Goal: Task Accomplishment & Management: Manage account settings

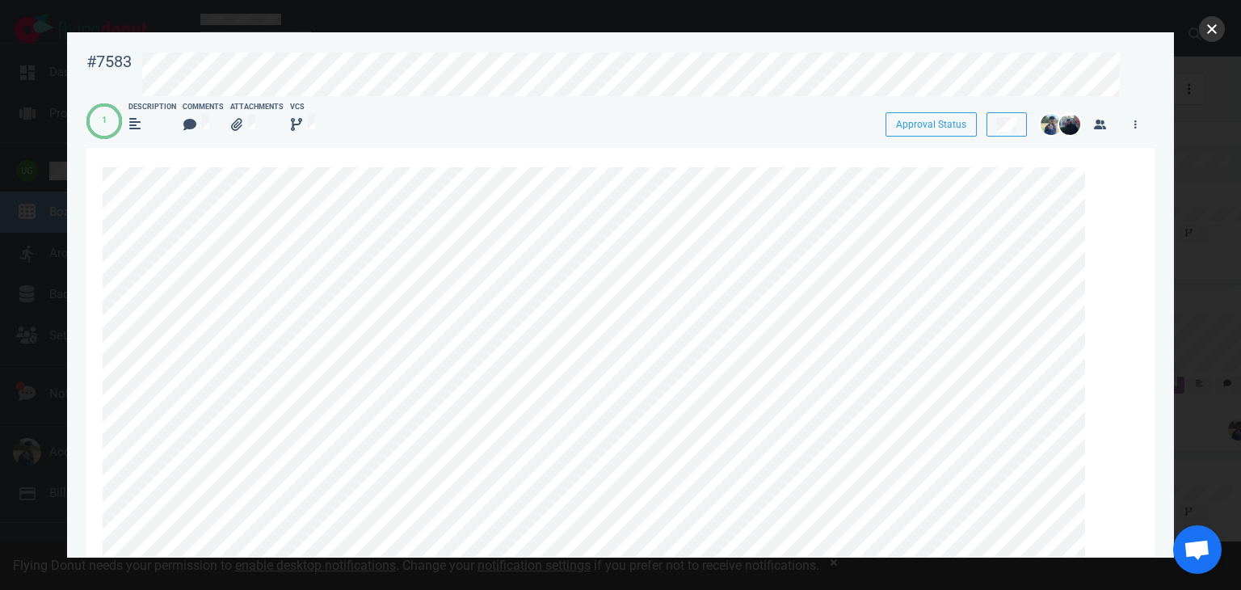
click at [1214, 27] on button "close" at bounding box center [1212, 29] width 26 height 26
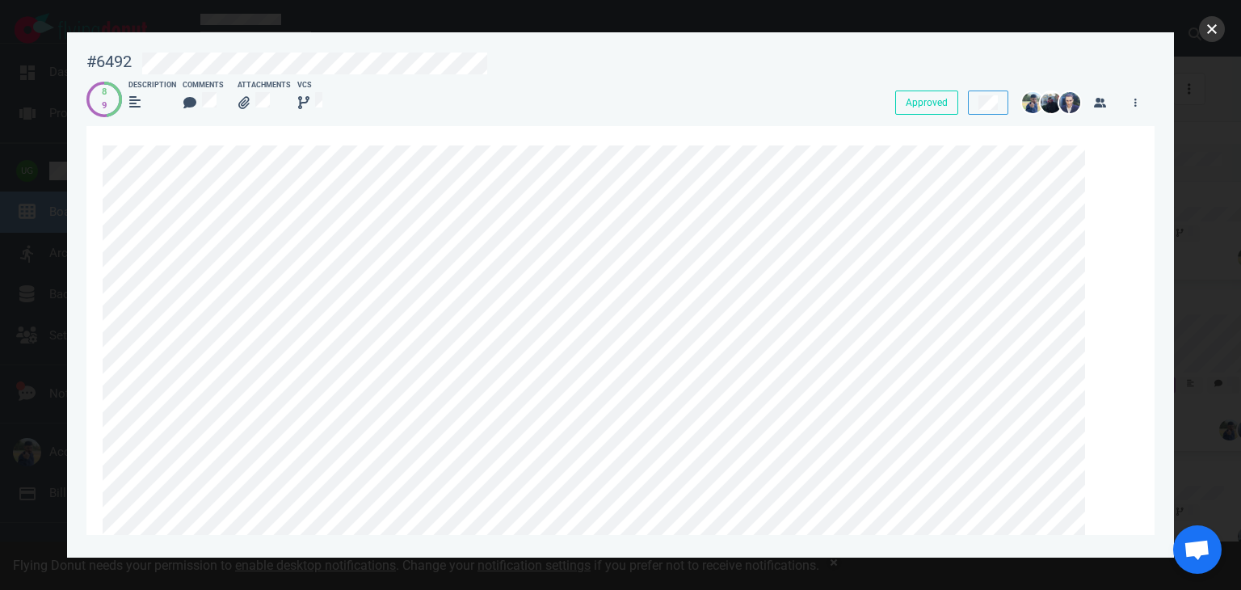
click at [1209, 30] on button "close" at bounding box center [1212, 29] width 26 height 26
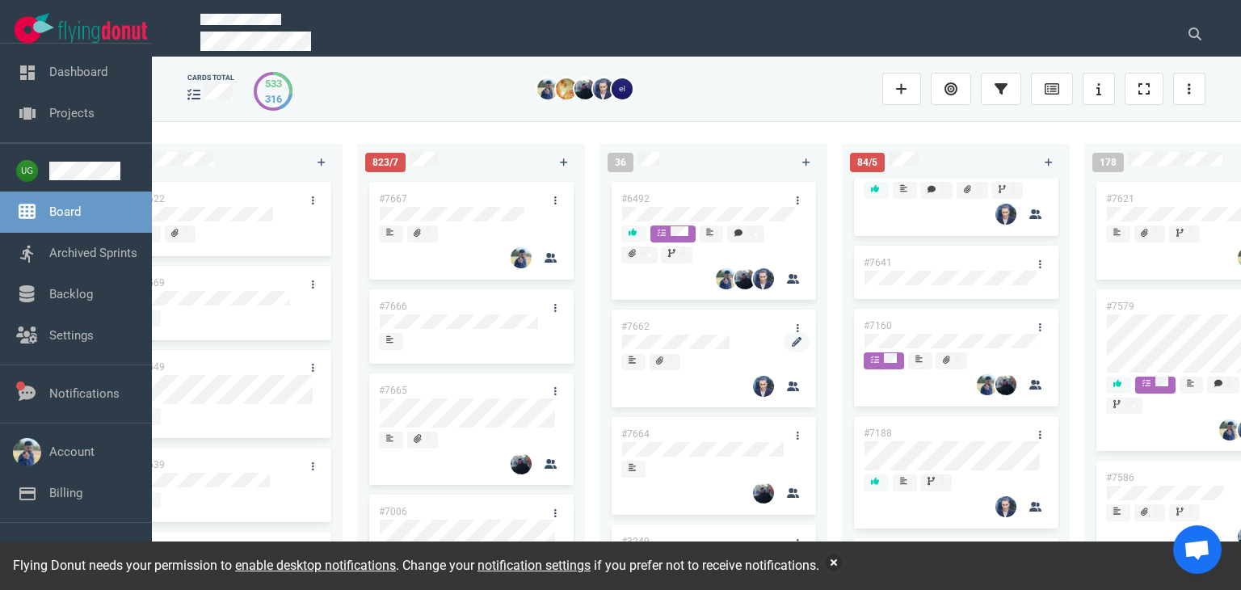
scroll to position [68, 0]
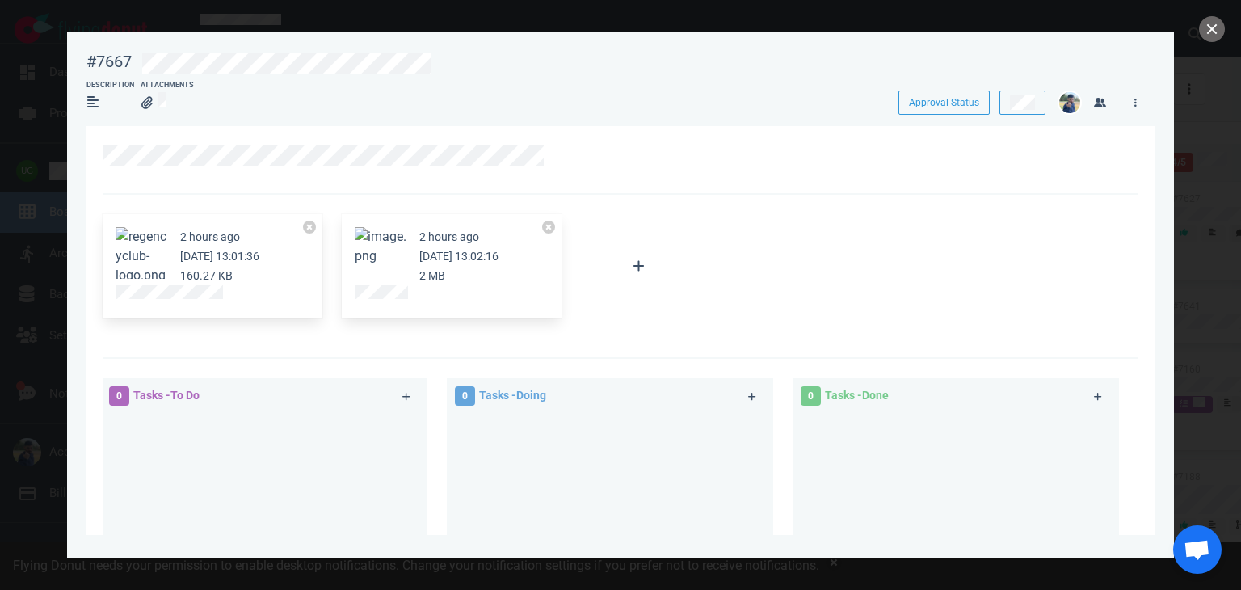
click at [155, 256] on button "Zoom image" at bounding box center [142, 256] width 52 height 58
click at [361, 244] on button "Zoom image" at bounding box center [381, 246] width 52 height 39
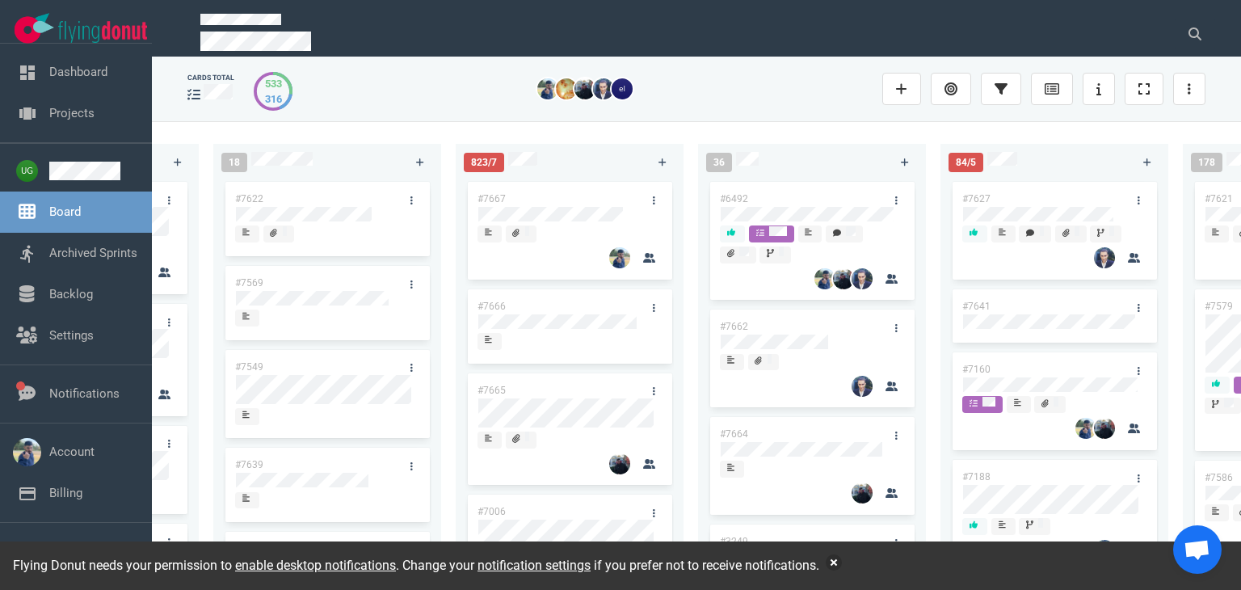
scroll to position [0, 441]
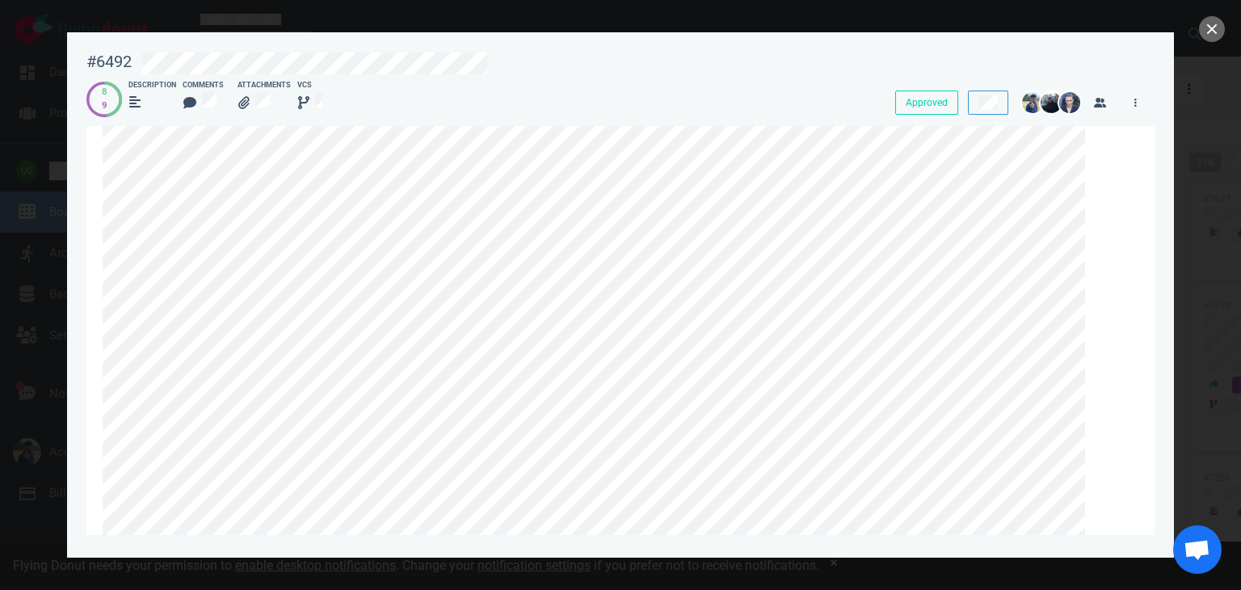
scroll to position [344, 0]
click at [1213, 23] on button "close" at bounding box center [1212, 29] width 26 height 26
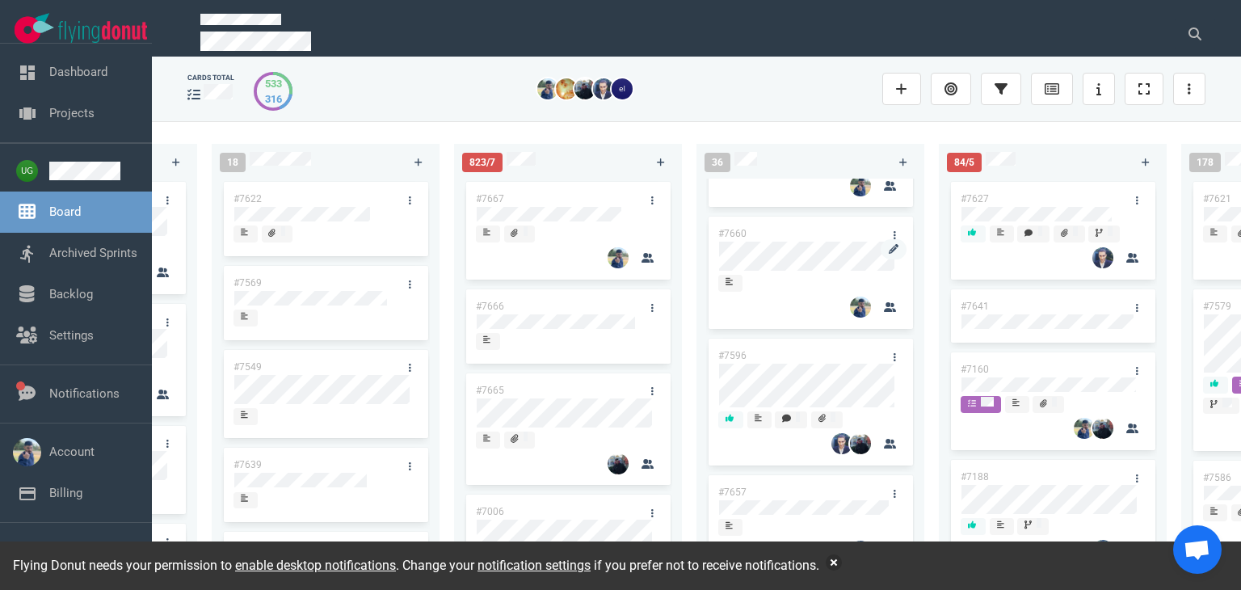
scroll to position [795, 0]
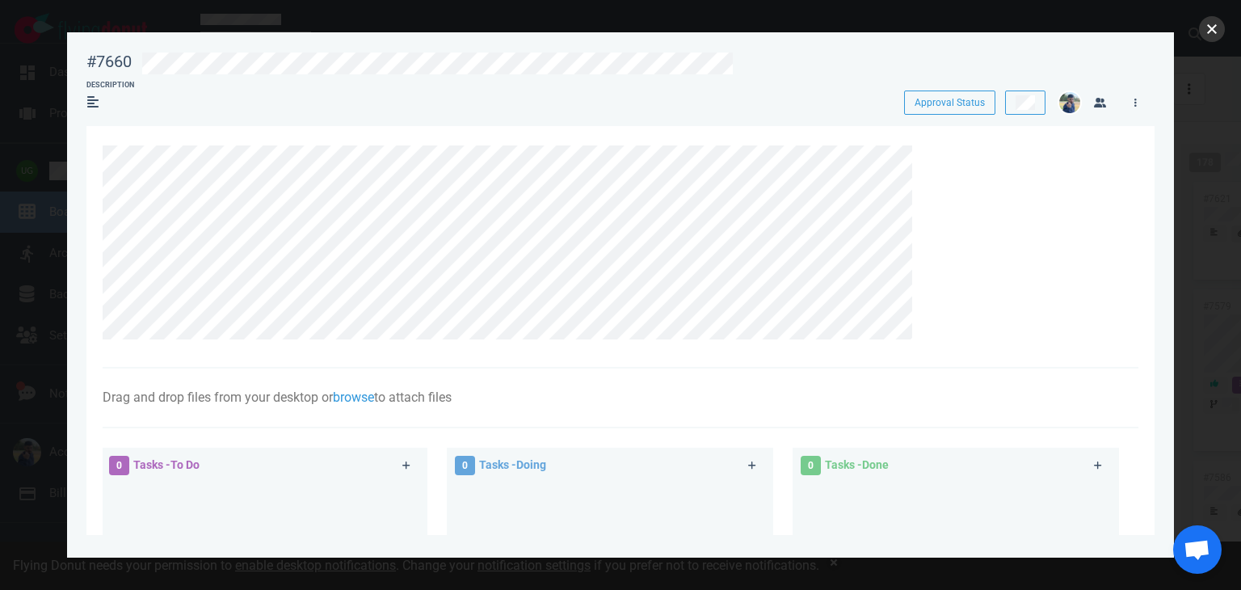
click at [1200, 32] on button "close" at bounding box center [1212, 29] width 26 height 26
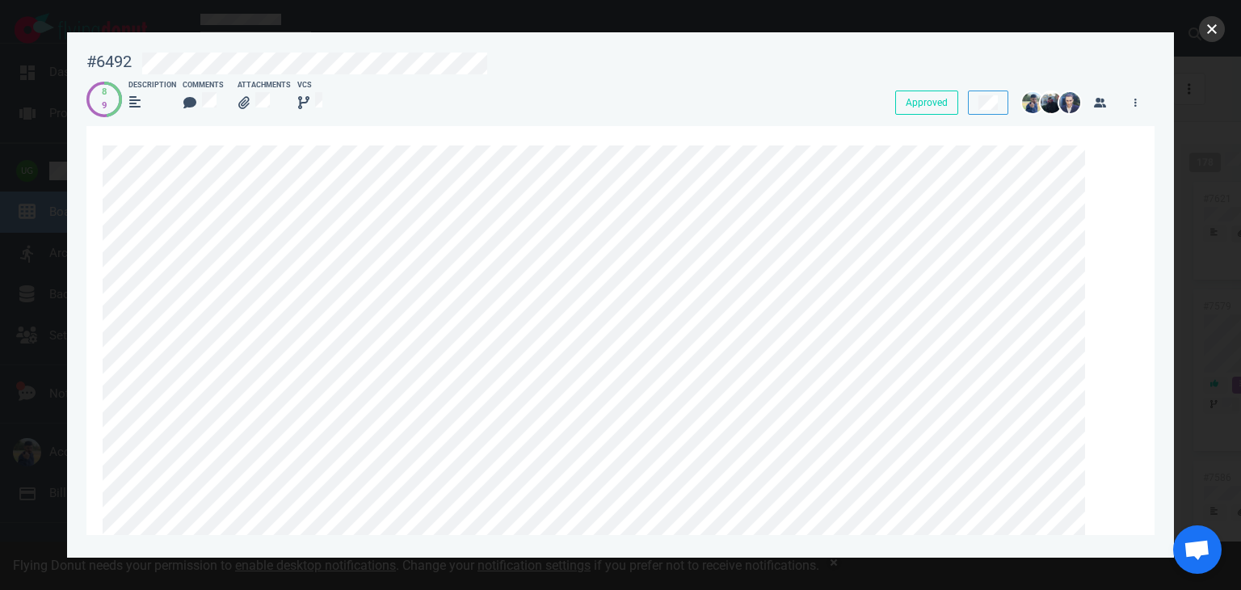
click at [1210, 23] on button "close" at bounding box center [1212, 29] width 26 height 26
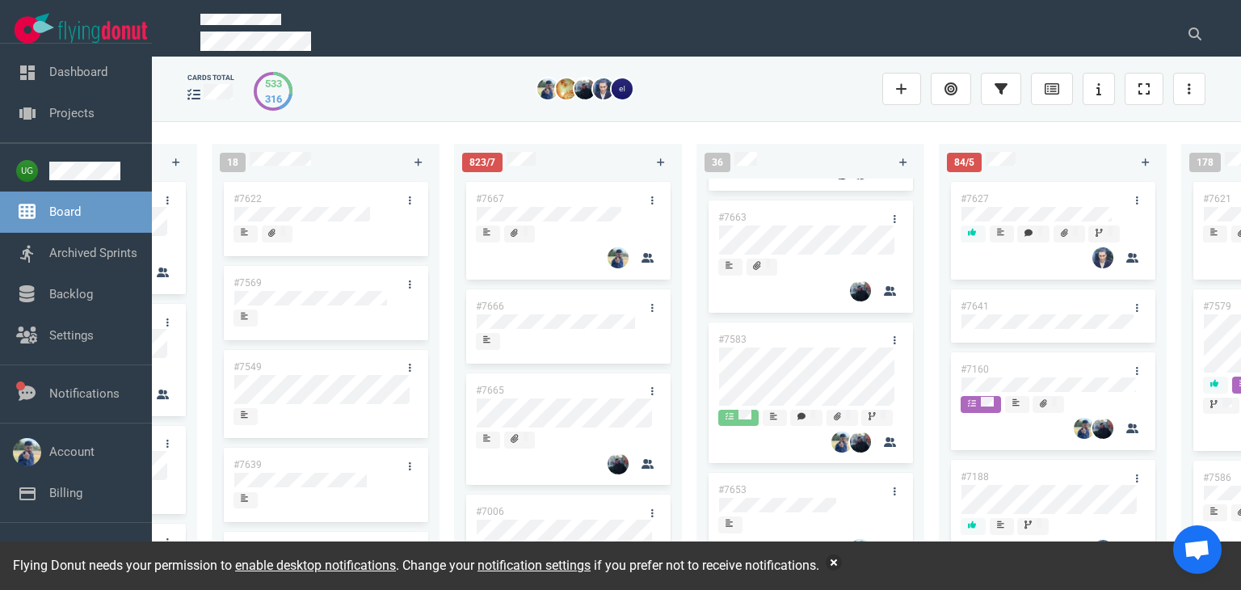
scroll to position [633, 0]
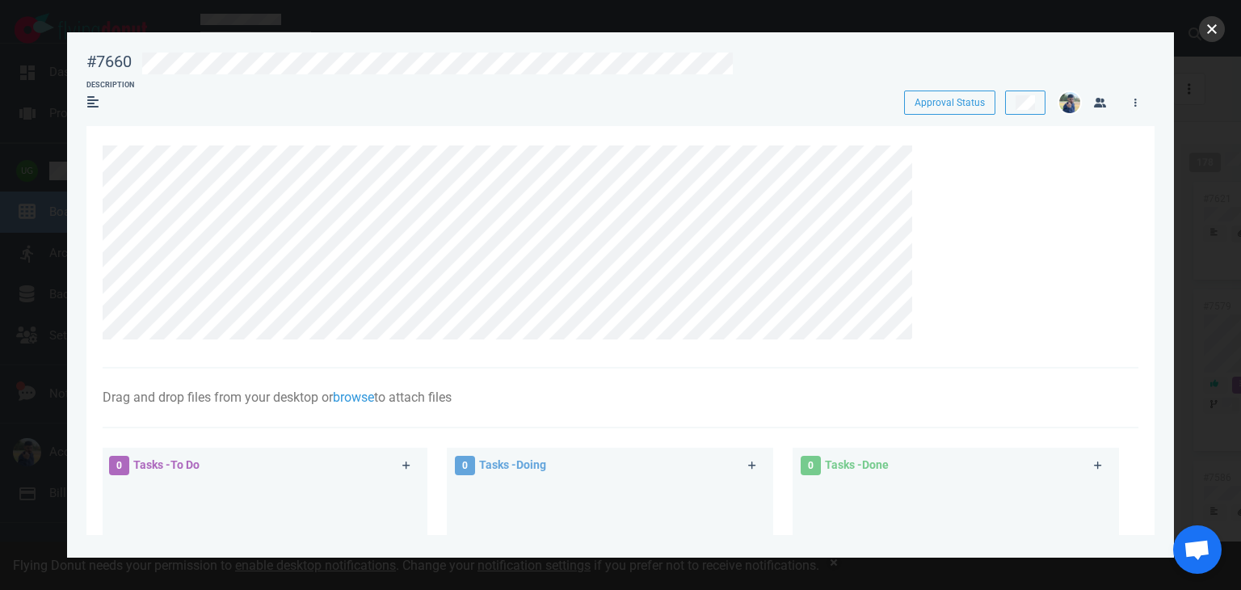
click at [1209, 31] on button "close" at bounding box center [1212, 29] width 26 height 26
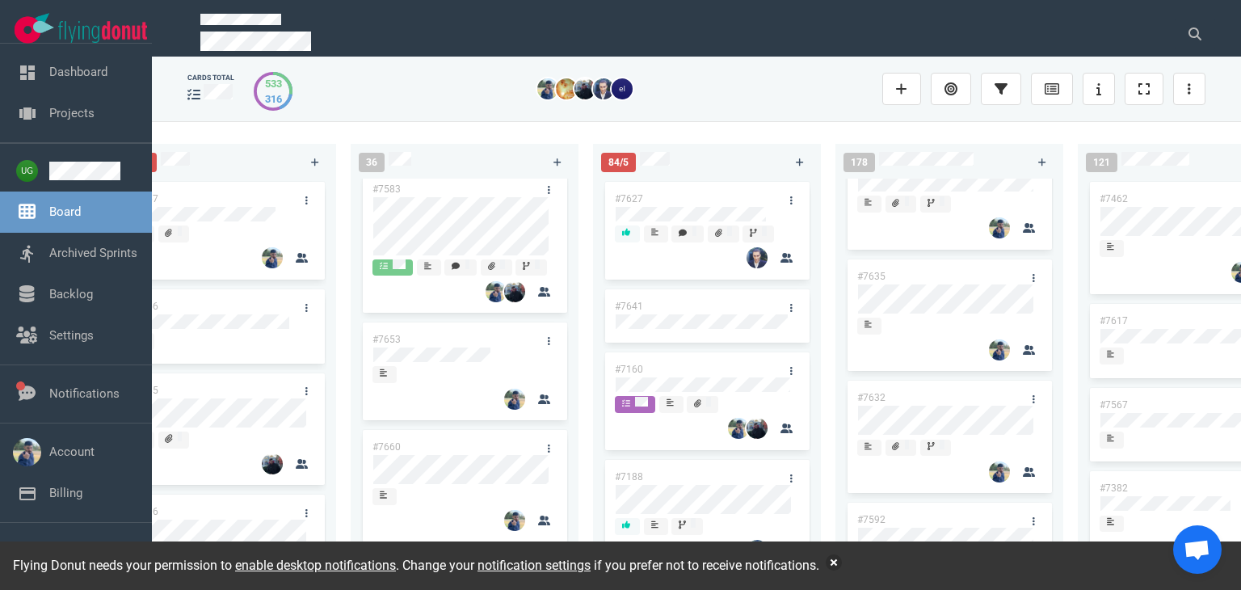
scroll to position [1868, 0]
click at [850, 124] on div "223 #7646 #7563 #1948 #1674 #1617 #1660 #362 #4673 51 #7633 #7625 #7602 #7598 #…" at bounding box center [696, 355] width 1089 height 468
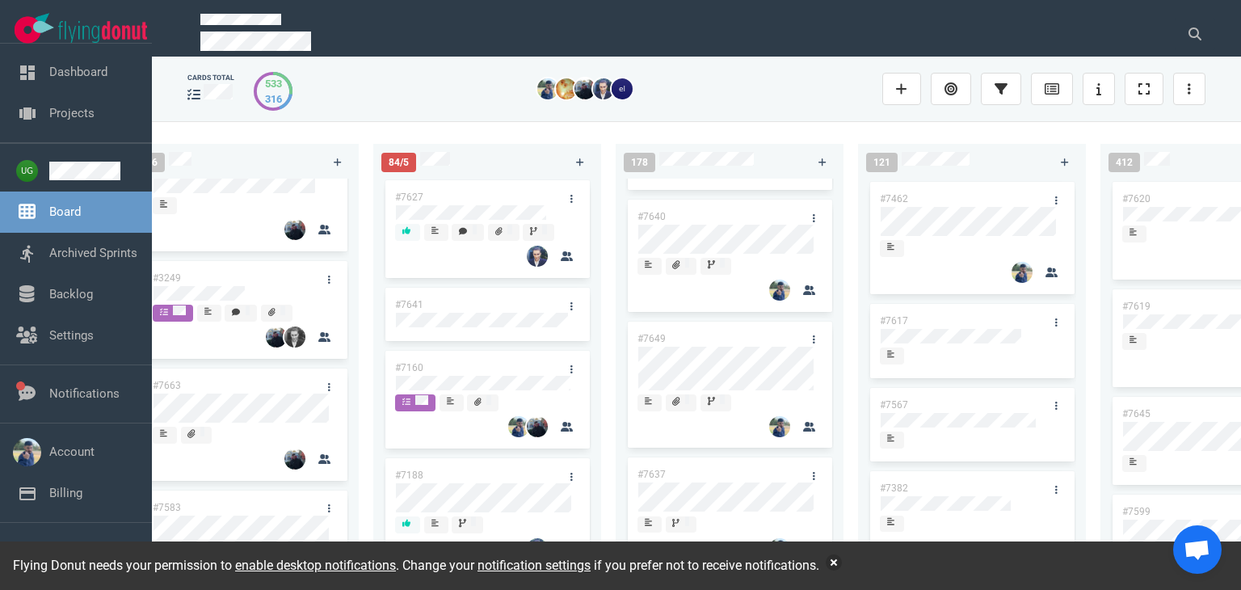
scroll to position [1285, 0]
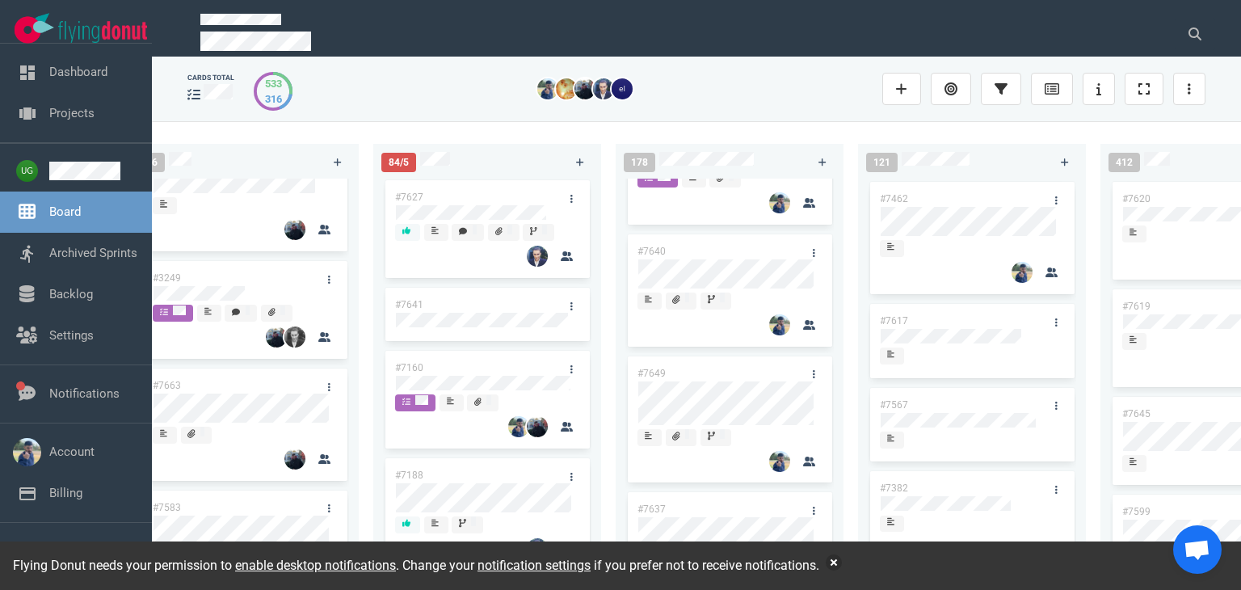
click at [632, 134] on div "178 #7621 #7579 #7586 #7589 #7587 #7383 #7647 #7650 #7652 #7614 #6972 #7640 #76…" at bounding box center [737, 355] width 242 height 443
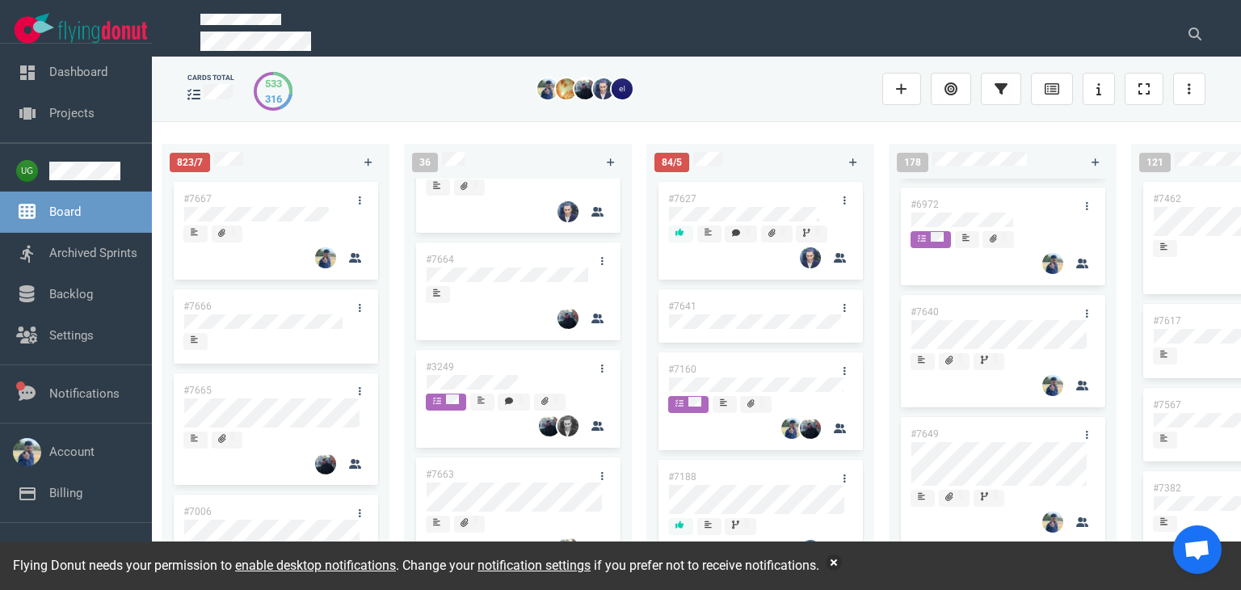
scroll to position [0, 0]
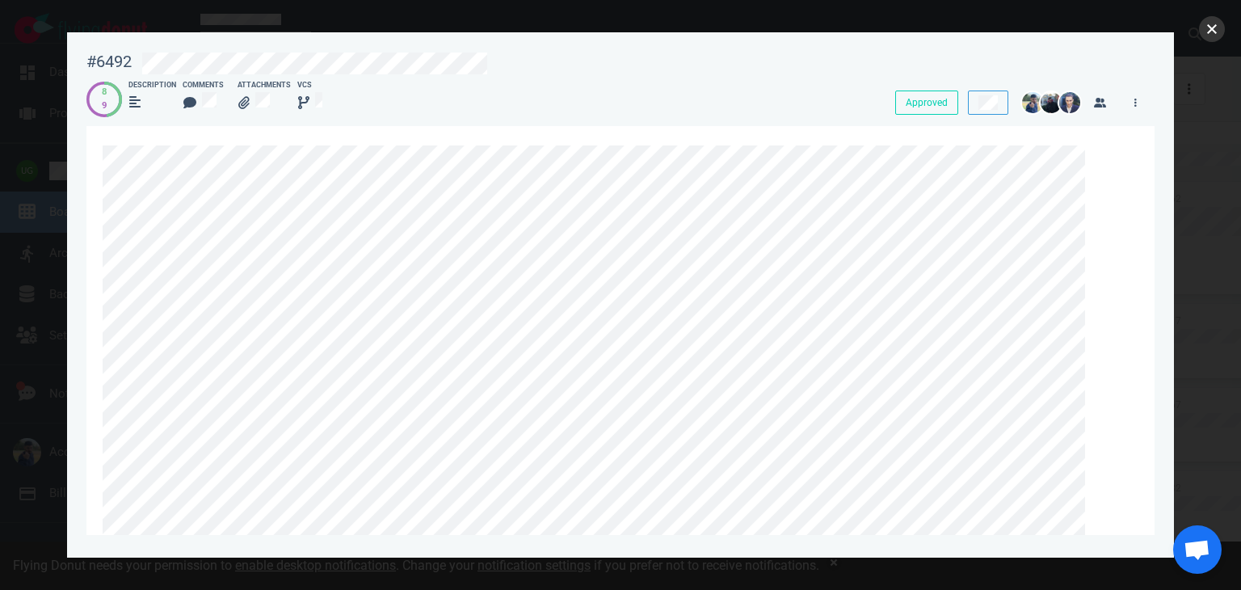
click at [1209, 36] on button "close" at bounding box center [1212, 29] width 26 height 26
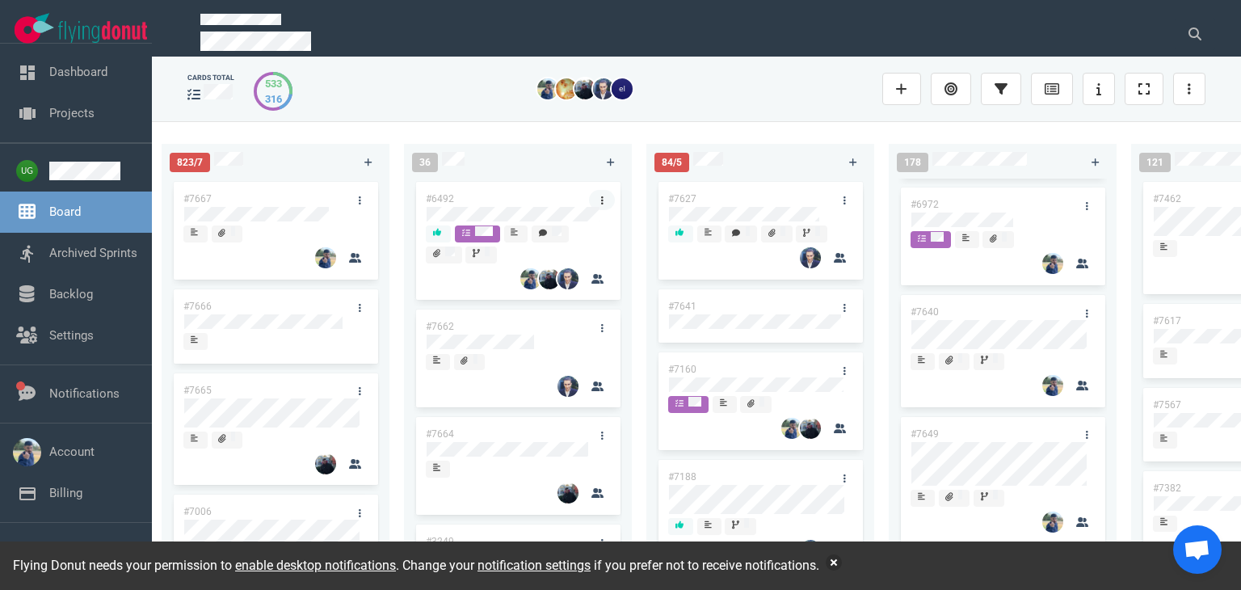
click at [598, 198] on link at bounding box center [602, 200] width 26 height 20
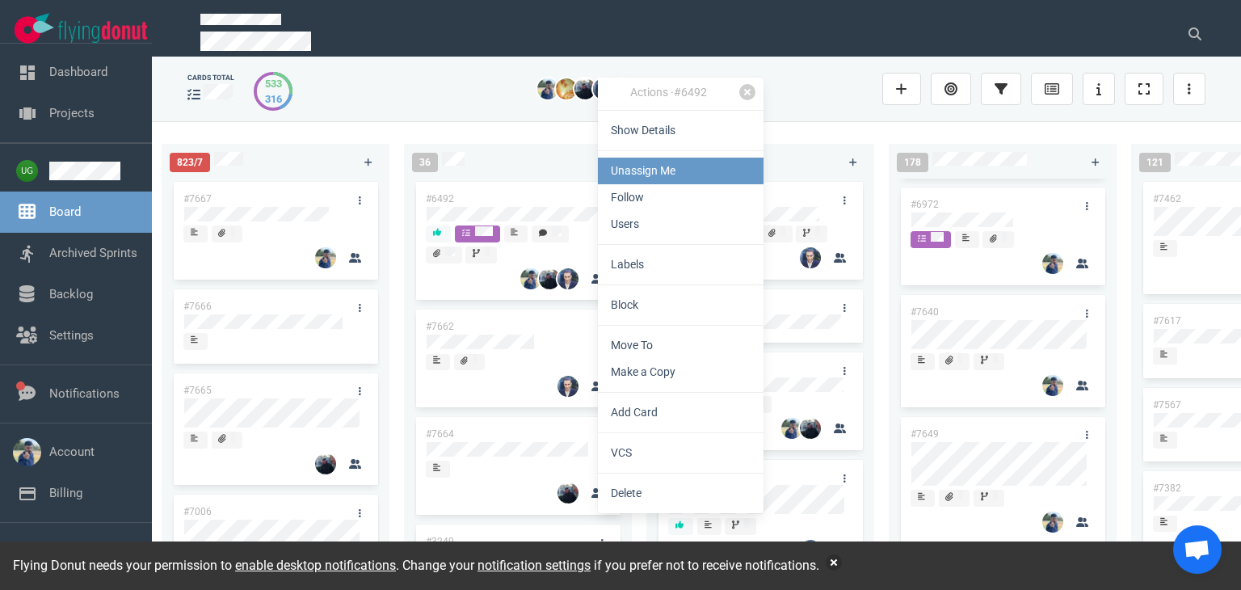
click at [620, 159] on link "Unassign Me" at bounding box center [681, 171] width 166 height 27
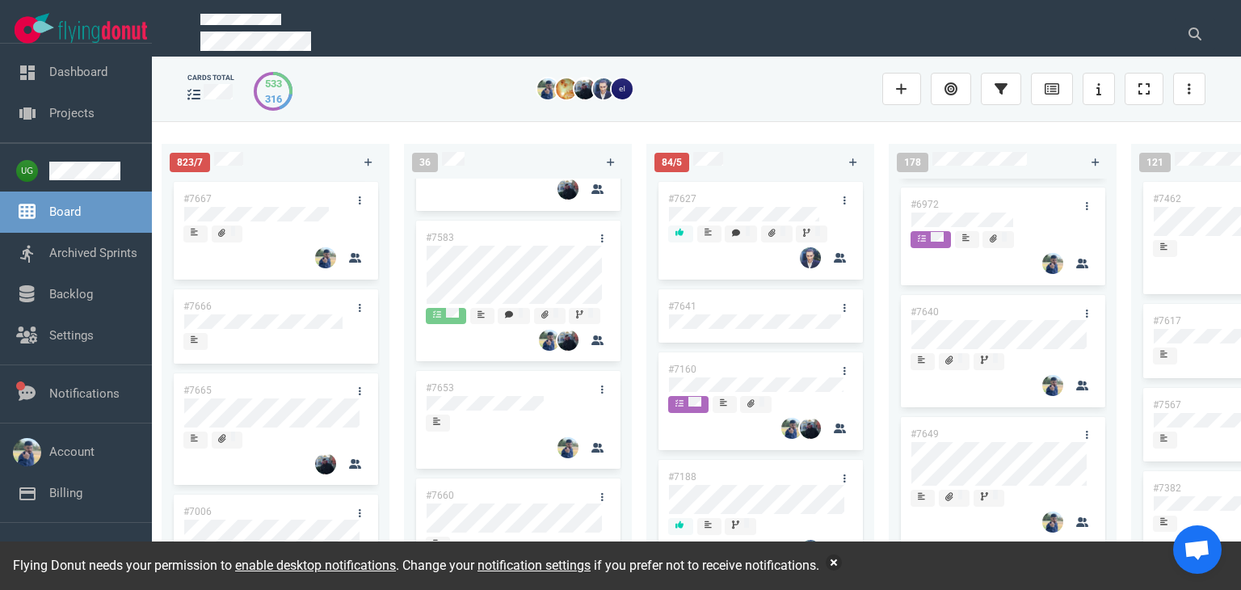
scroll to position [533, 0]
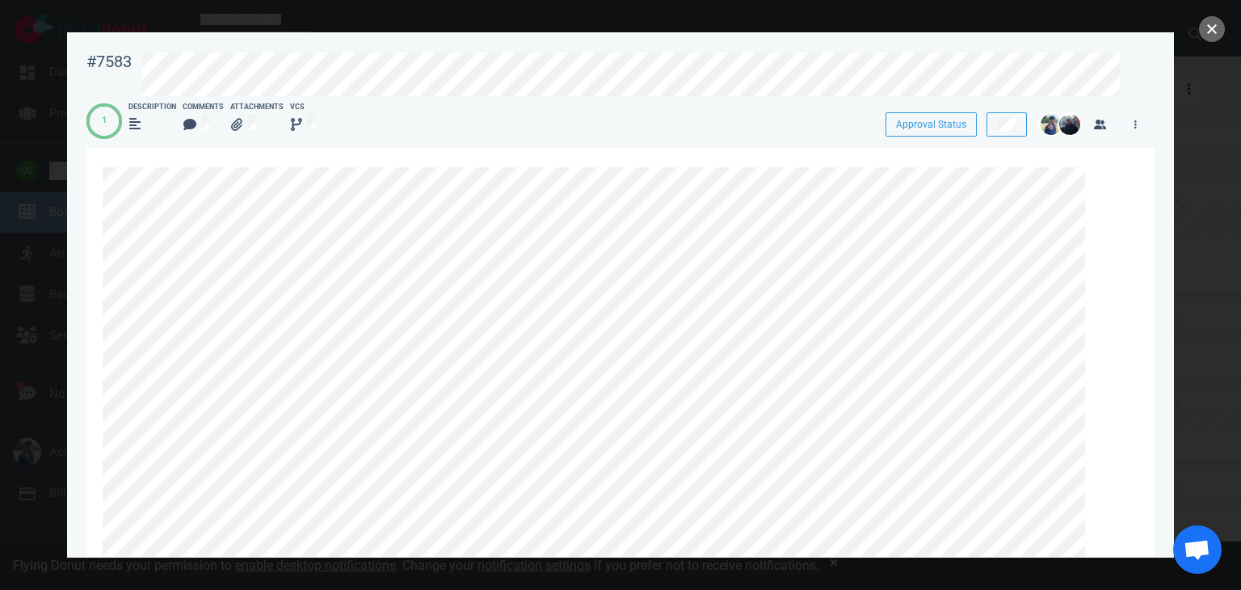
click at [767, 235] on div "#7583 Approval Status 1 Description Comments Attachments VCS Approval Status [D…" at bounding box center [620, 295] width 1241 height 590
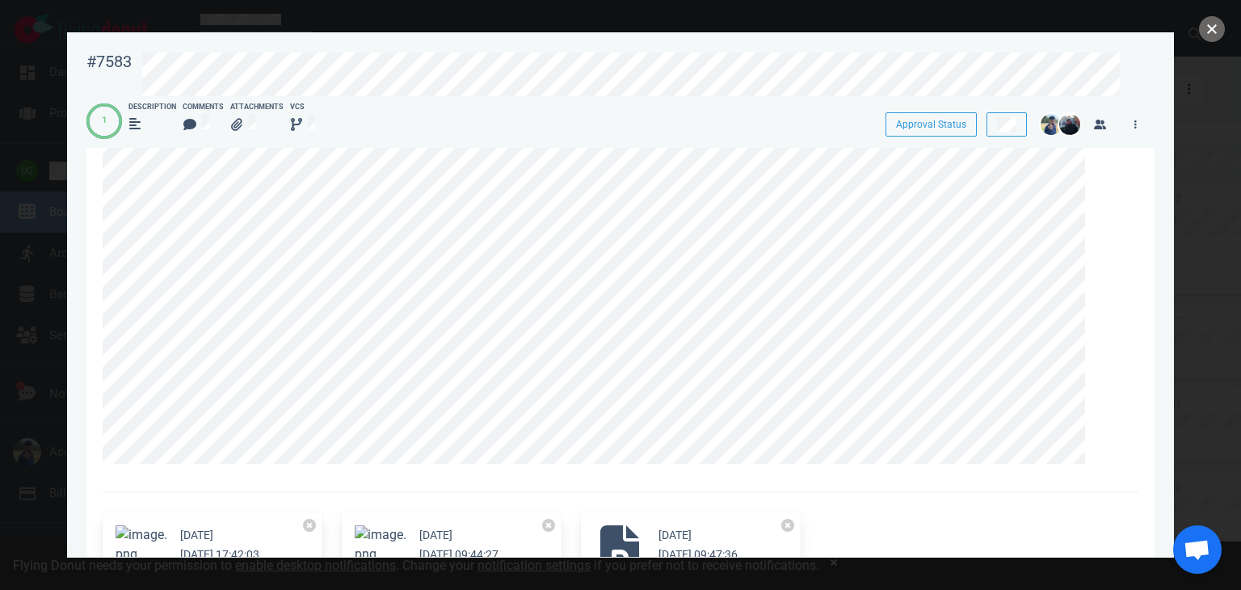
scroll to position [296, 0]
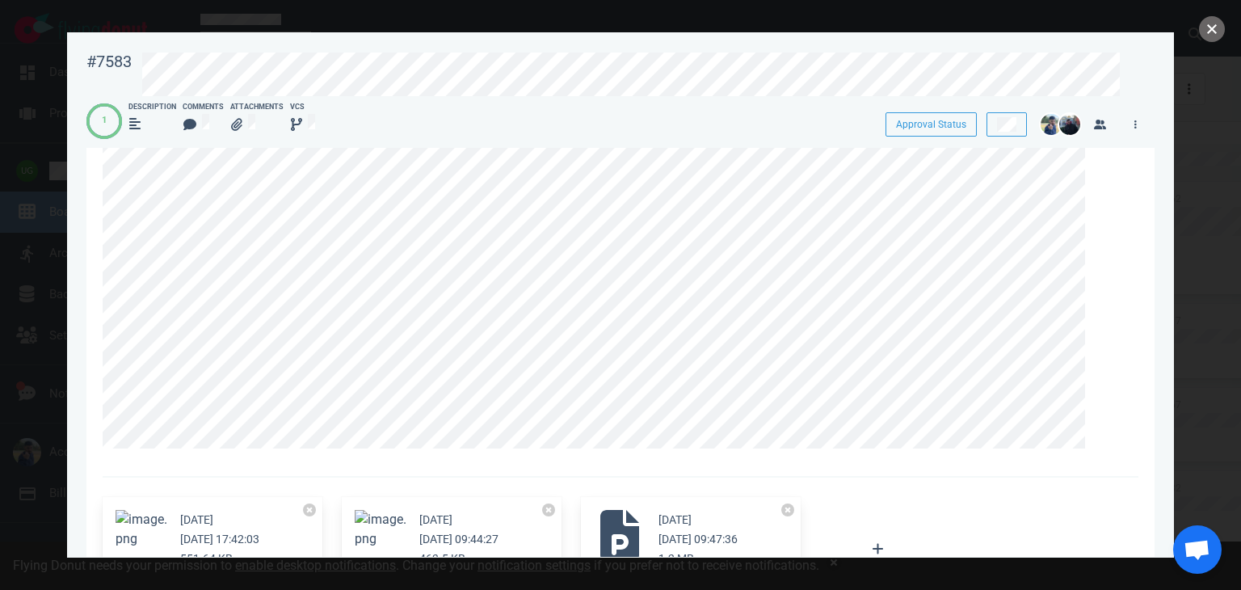
click at [830, 230] on div "#7583 Approval Status 1 Description Comments Attachments VCS Approval Status [D…" at bounding box center [620, 295] width 1241 height 590
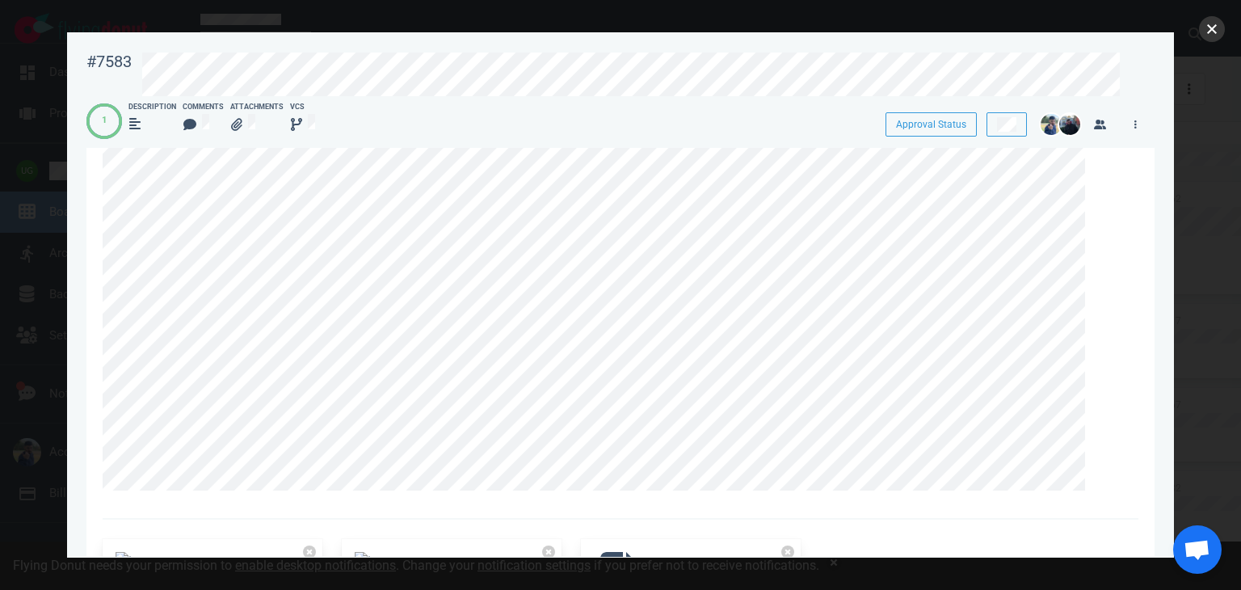
click at [1212, 34] on button "close" at bounding box center [1212, 29] width 26 height 26
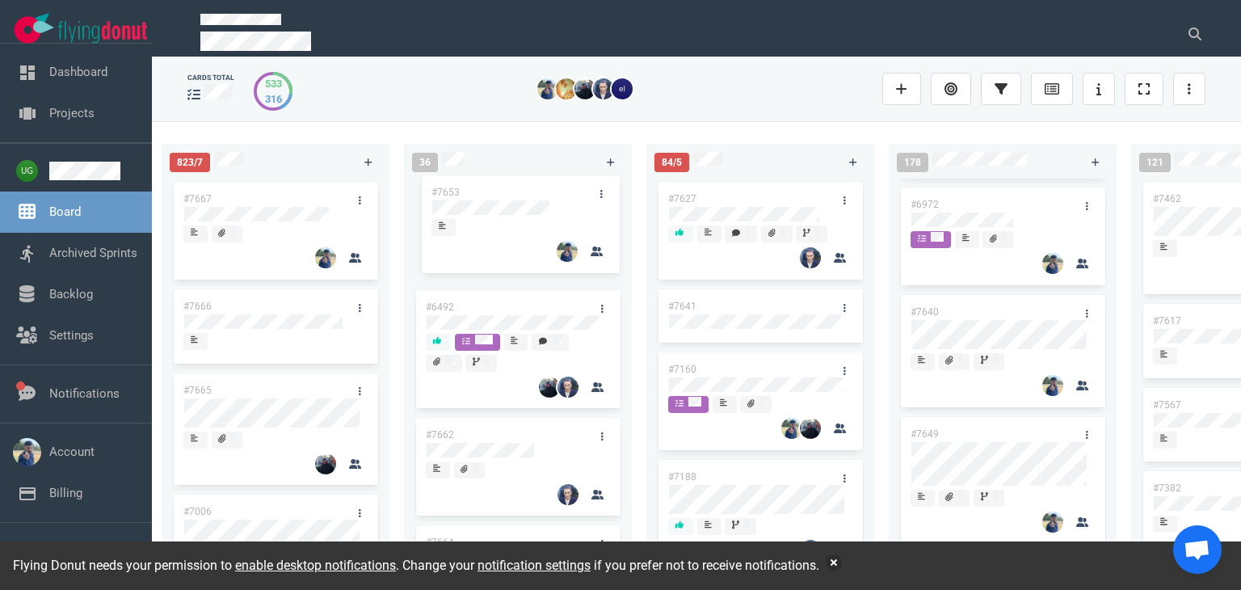
drag, startPoint x: 489, startPoint y: 326, endPoint x: 494, endPoint y: 195, distance: 131.8
click at [494, 195] on div "#6492 #7662 #7664 #3249 #7663 #7583 #7653 #7660 #7596 #7657 #7214 #7643 #7497 #…" at bounding box center [518, 367] width 208 height 376
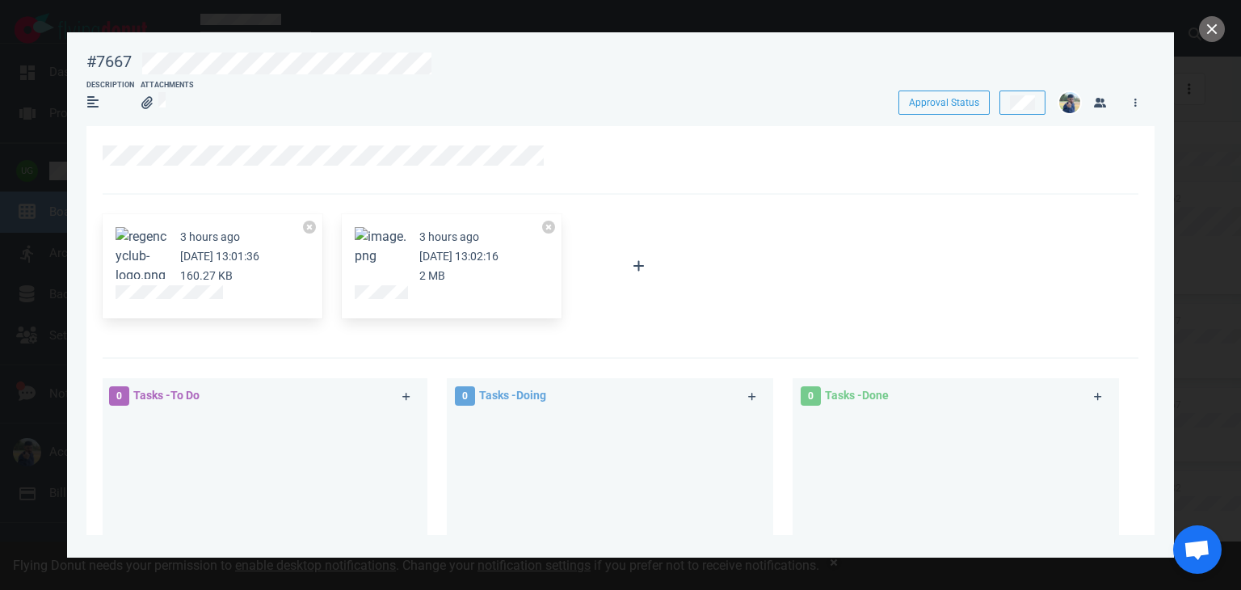
click at [372, 246] on button "Zoom image" at bounding box center [381, 246] width 52 height 39
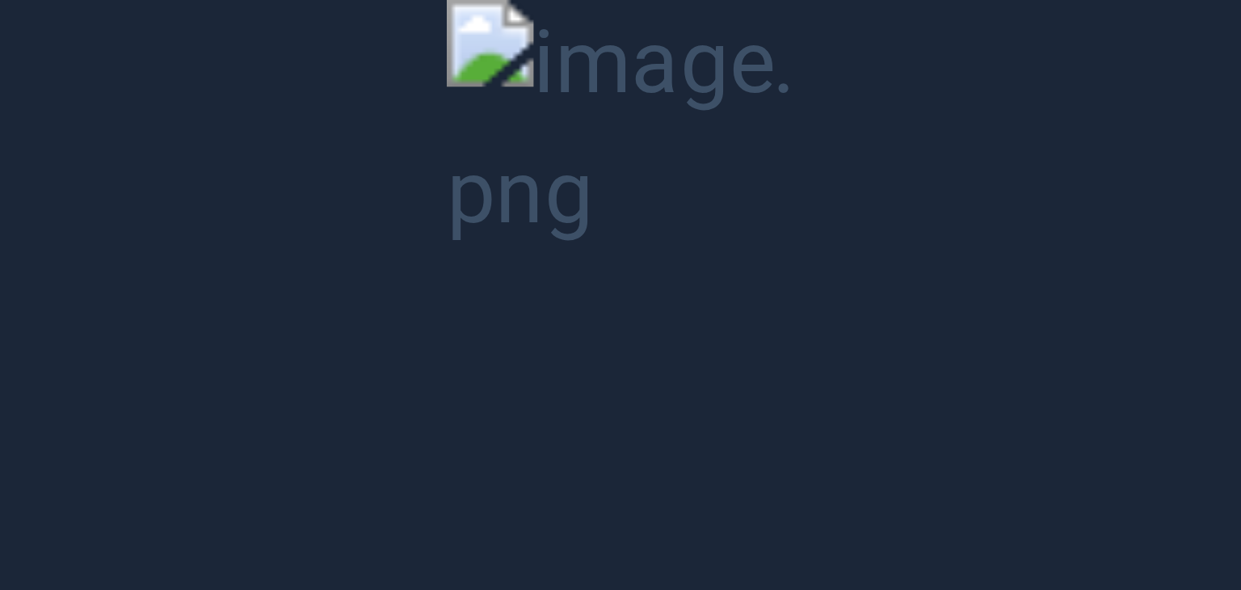
click at [469, 251] on button "Unzoom image" at bounding box center [620, 295] width 1241 height 590
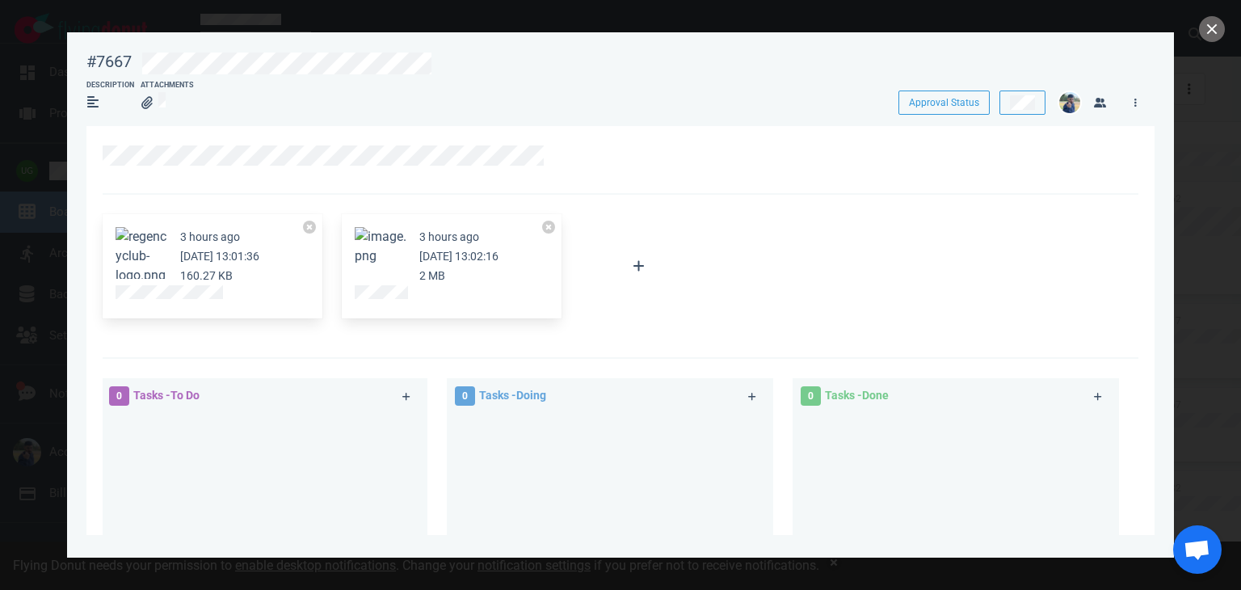
click at [388, 240] on button "Zoom image" at bounding box center [381, 246] width 52 height 39
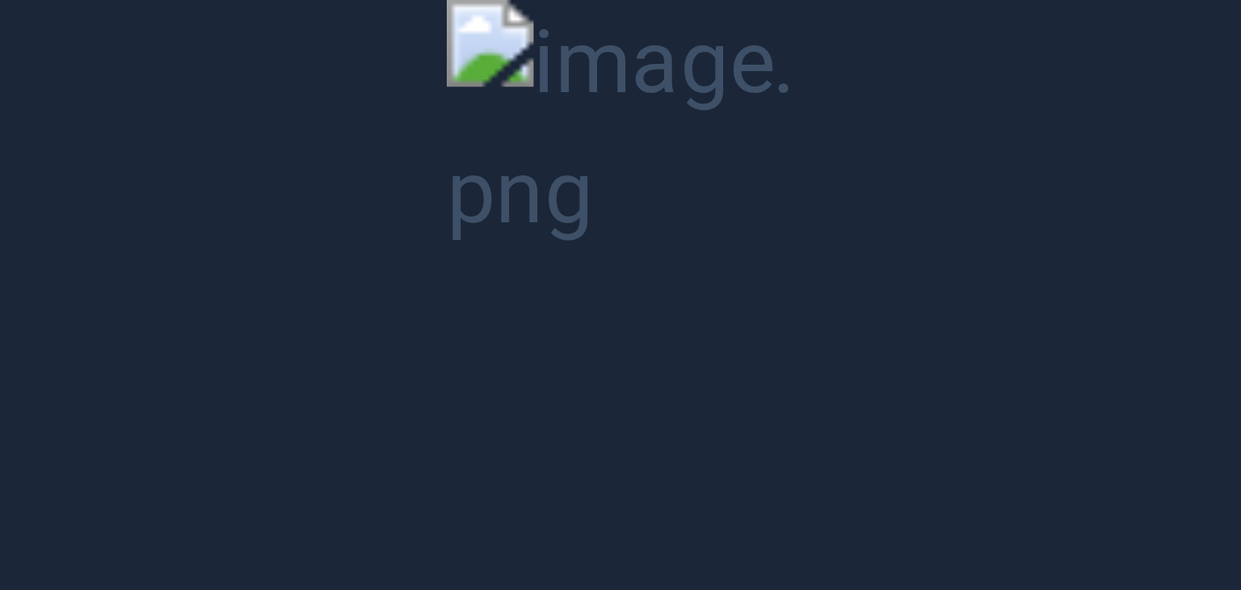
click at [532, 256] on button "Unzoom image" at bounding box center [620, 295] width 1241 height 590
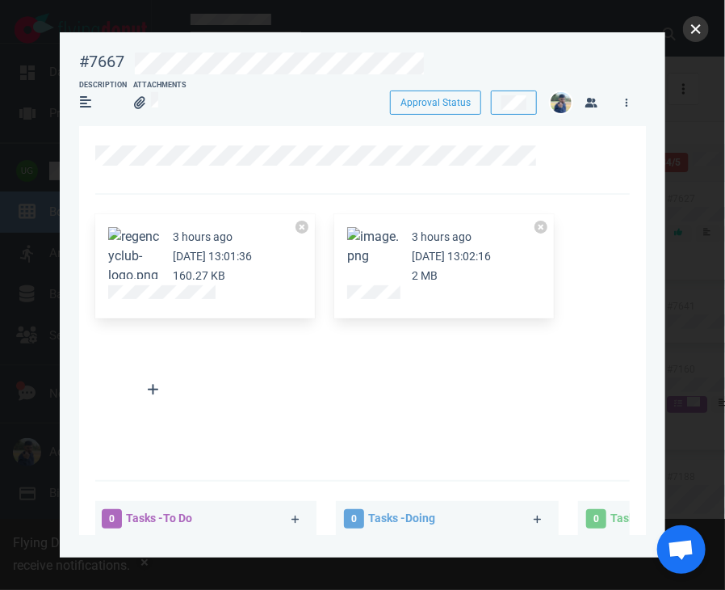
click at [688, 26] on button "close" at bounding box center [696, 29] width 26 height 26
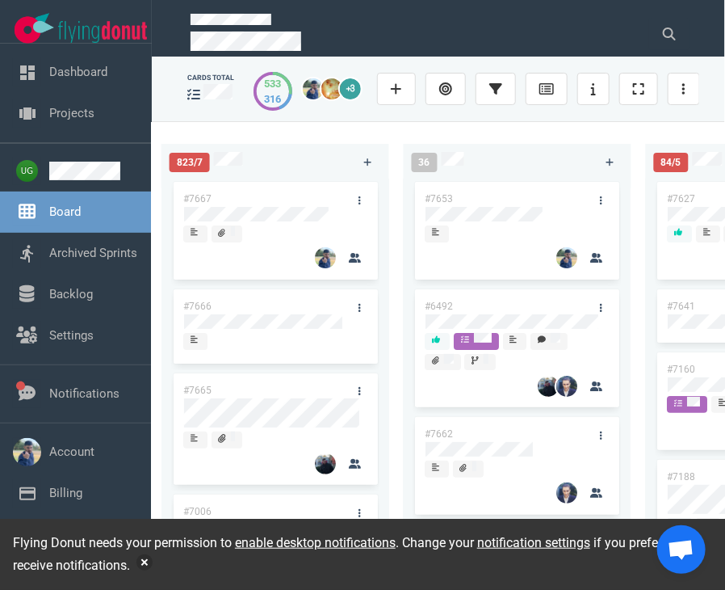
click at [372, 236] on div "223 #7646 #7563 #1948 #1674 #1617 #1660 #362 #4673 51 #7633 #7625 #7602 #7598 #…" at bounding box center [439, 355] width 574 height 468
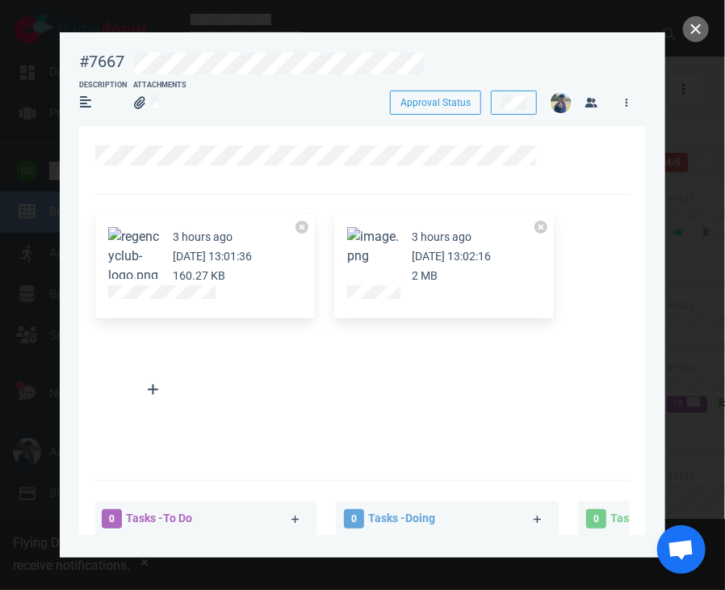
click at [362, 251] on button "Zoom image" at bounding box center [373, 246] width 52 height 39
click at [387, 261] on button "Zoom image" at bounding box center [373, 246] width 52 height 39
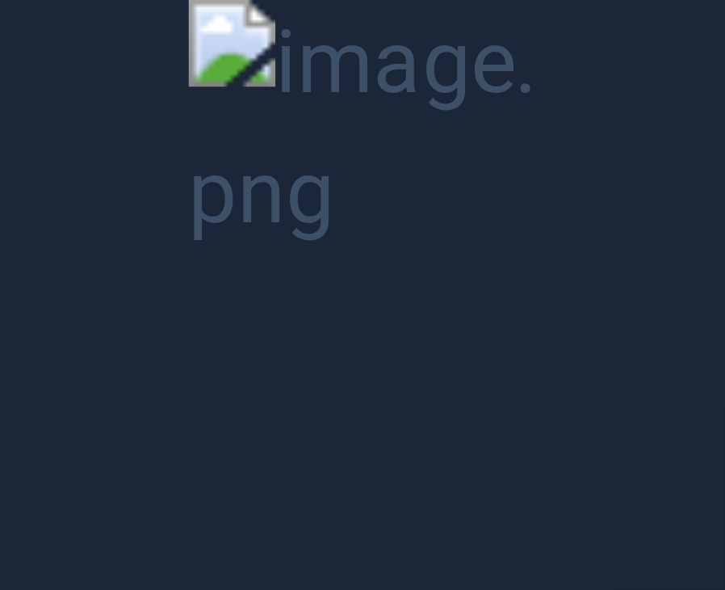
click at [235, 157] on button "Unzoom image" at bounding box center [362, 295] width 725 height 590
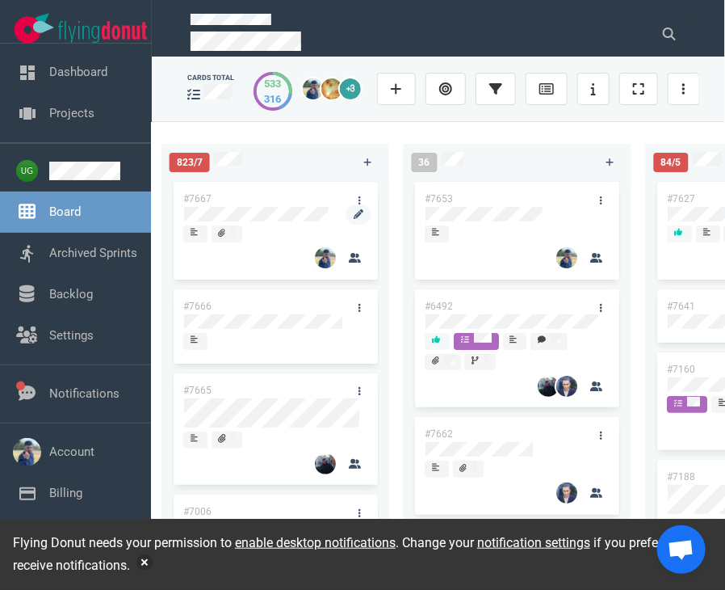
click at [243, 225] on div at bounding box center [275, 223] width 183 height 2
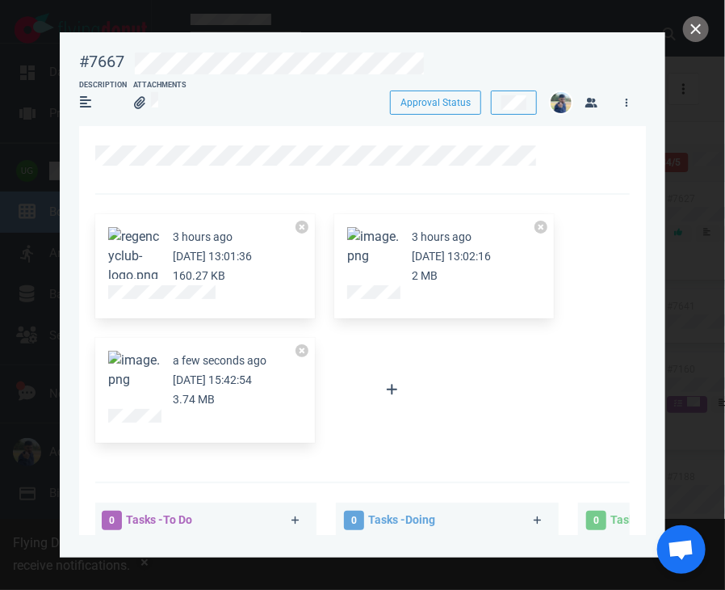
click at [132, 259] on button "Zoom image" at bounding box center [134, 256] width 52 height 58
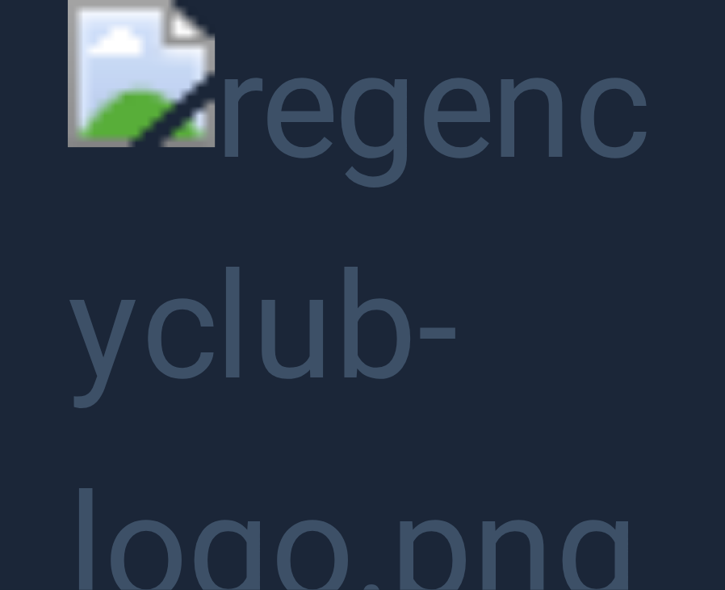
click at [353, 40] on button "Unzoom image" at bounding box center [362, 295] width 725 height 590
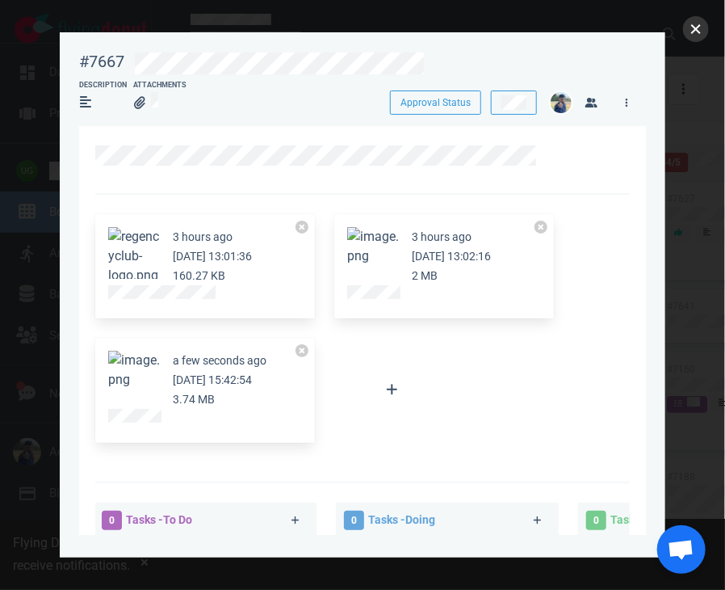
click at [694, 32] on button "close" at bounding box center [696, 29] width 26 height 26
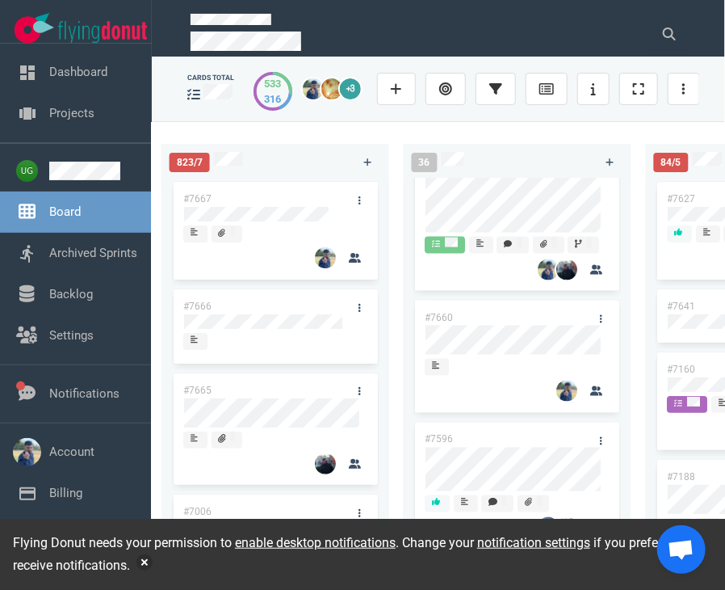
scroll to position [712, 0]
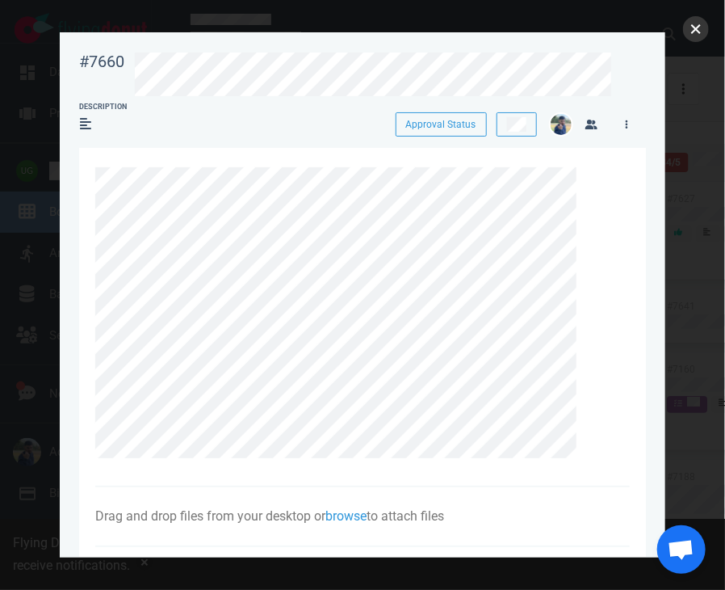
click at [694, 33] on button "close" at bounding box center [696, 29] width 26 height 26
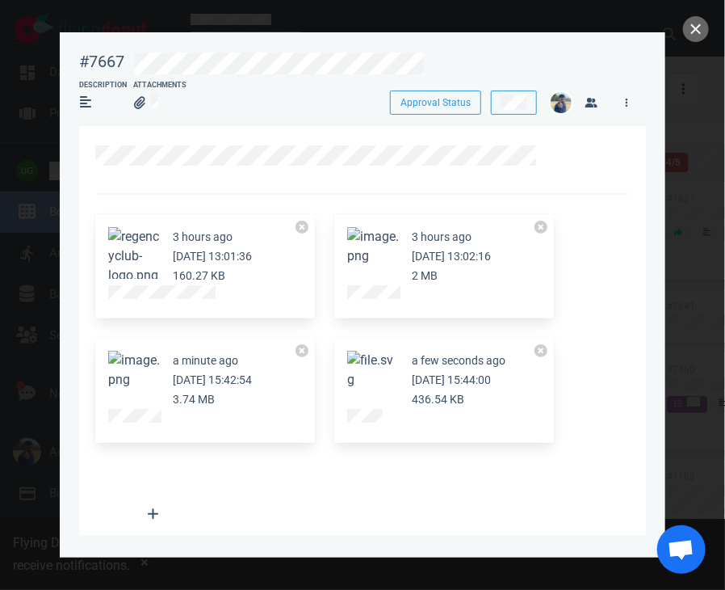
click at [359, 373] on button "Zoom image" at bounding box center [373, 370] width 52 height 39
click at [152, 250] on button "Zoom image" at bounding box center [134, 256] width 52 height 58
click at [145, 250] on button "Zoom image" at bounding box center [134, 256] width 52 height 58
click at [375, 389] on button "Zoom image" at bounding box center [373, 370] width 52 height 39
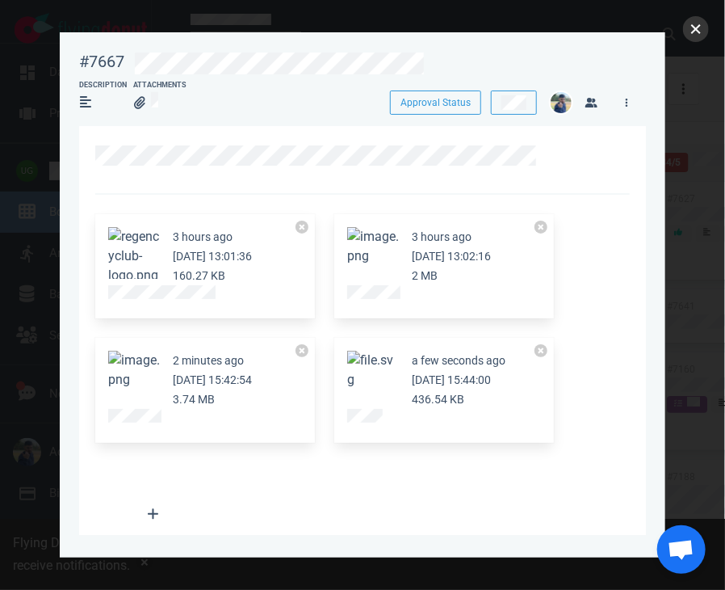
click at [683, 27] on button "close" at bounding box center [696, 29] width 26 height 26
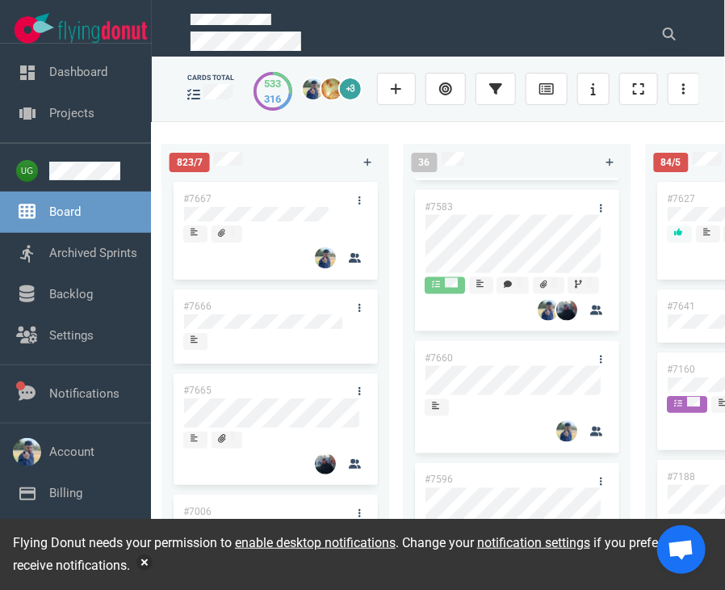
scroll to position [671, 0]
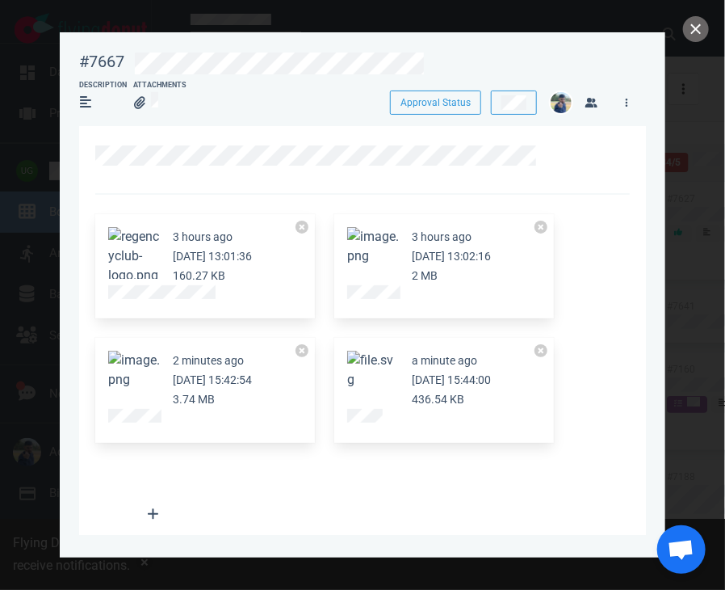
click at [120, 257] on button "Zoom image" at bounding box center [134, 256] width 52 height 58
click at [690, 29] on button "close" at bounding box center [696, 29] width 26 height 26
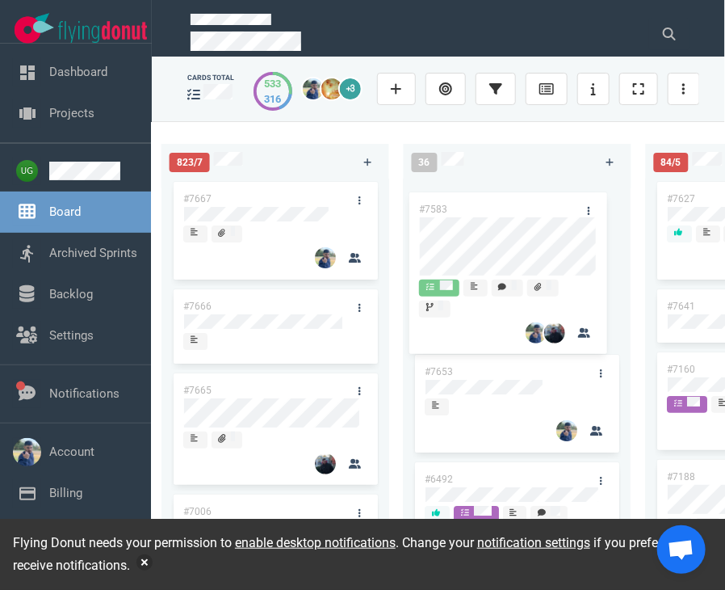
drag, startPoint x: 478, startPoint y: 227, endPoint x: 473, endPoint y: 211, distance: 17.1
click at [473, 211] on div "#7653 #6492 #7662 #7664 #3249 #7663 #7583 #7660 #7596 #7657 #7214 #7643 #7497 #…" at bounding box center [518, 367] width 208 height 376
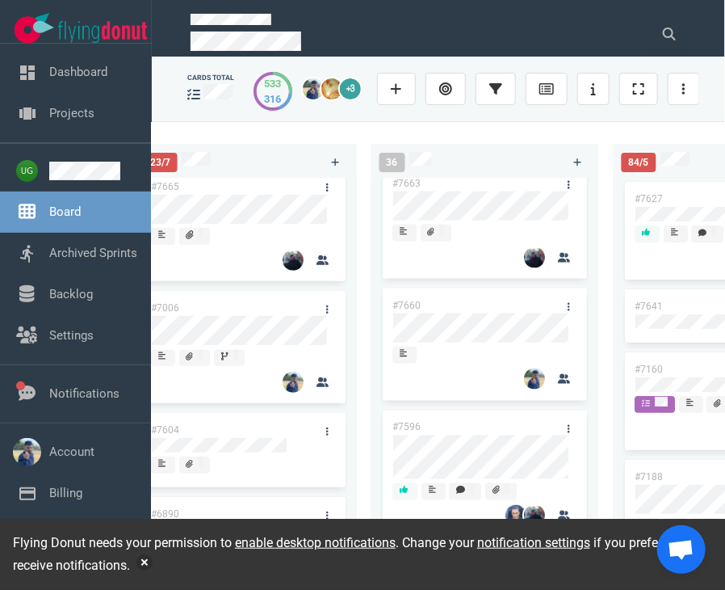
scroll to position [724, 0]
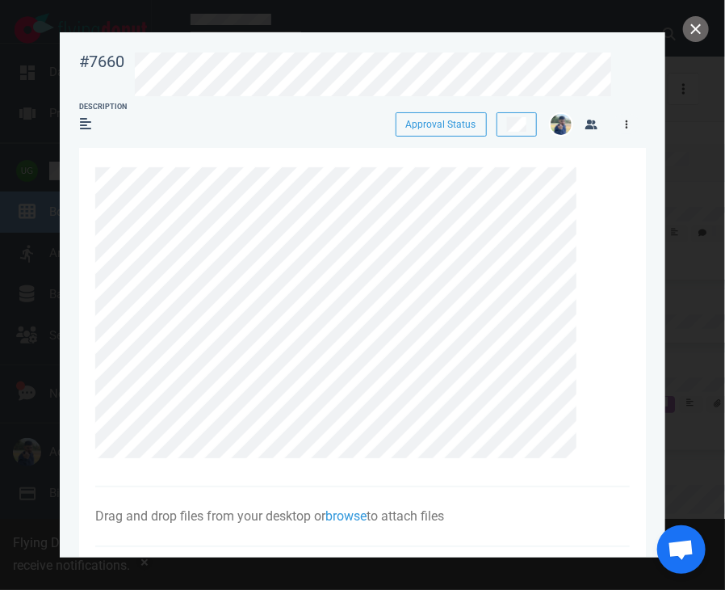
click at [627, 122] on icon at bounding box center [627, 124] width 2 height 8
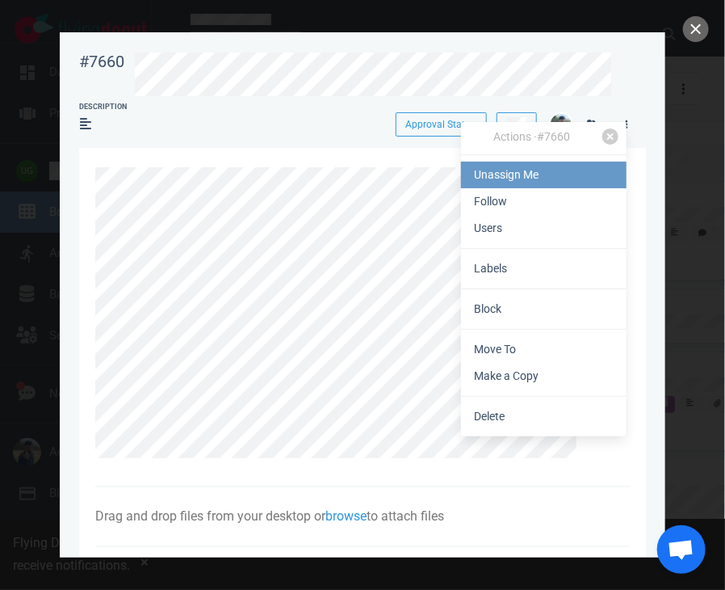
click at [558, 173] on link "Unassign Me" at bounding box center [544, 175] width 166 height 27
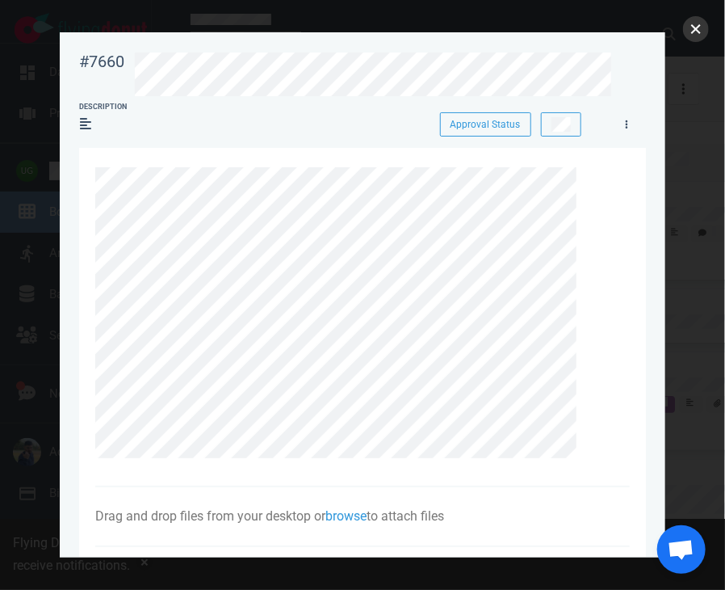
click at [688, 31] on button "close" at bounding box center [696, 29] width 26 height 26
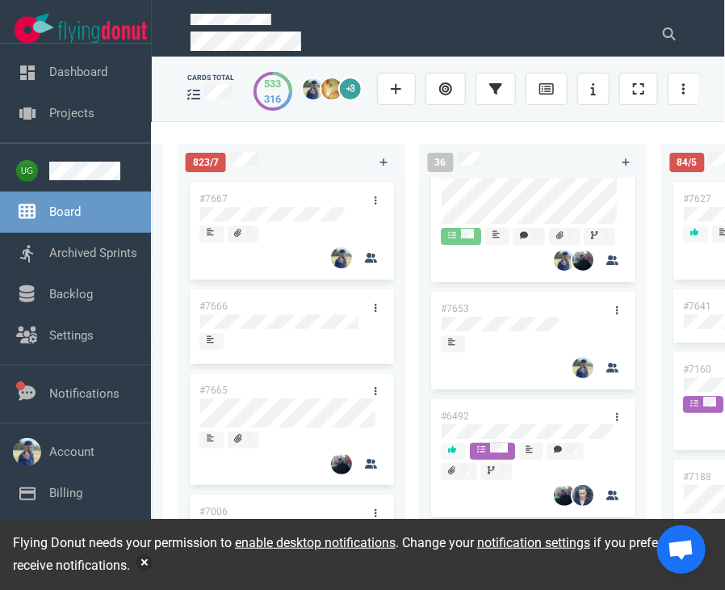
scroll to position [0, 700]
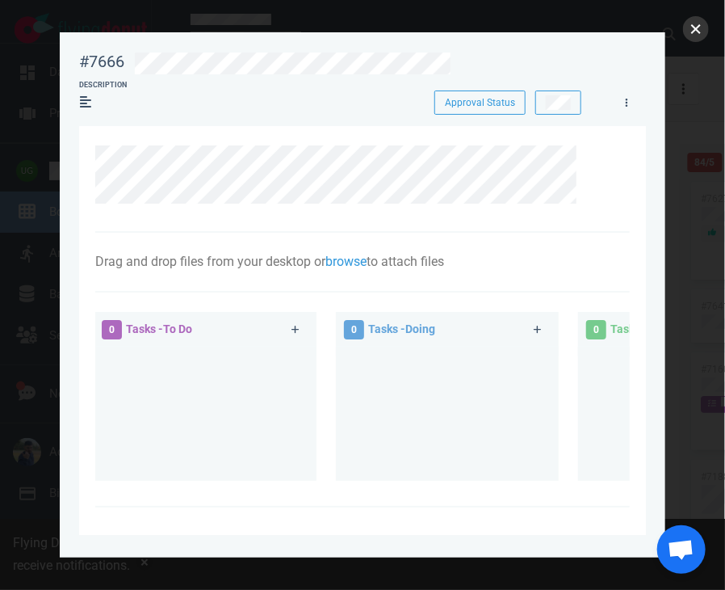
click at [691, 27] on button "close" at bounding box center [696, 29] width 26 height 26
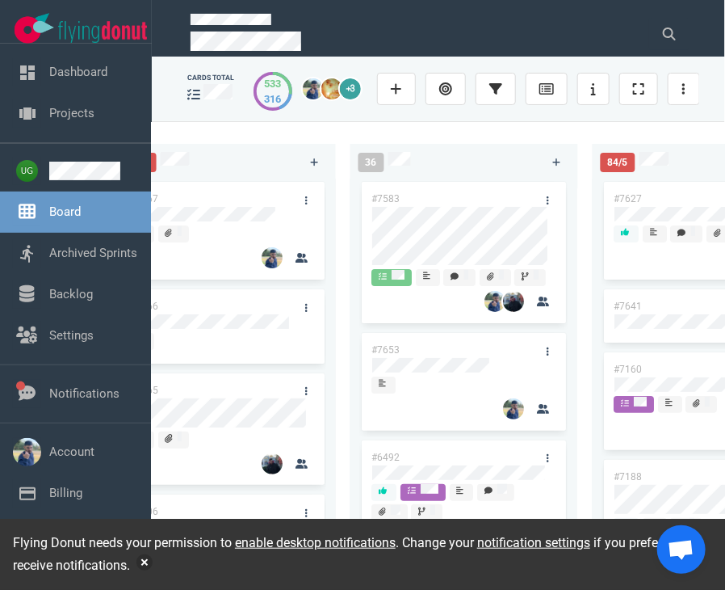
scroll to position [0, 637]
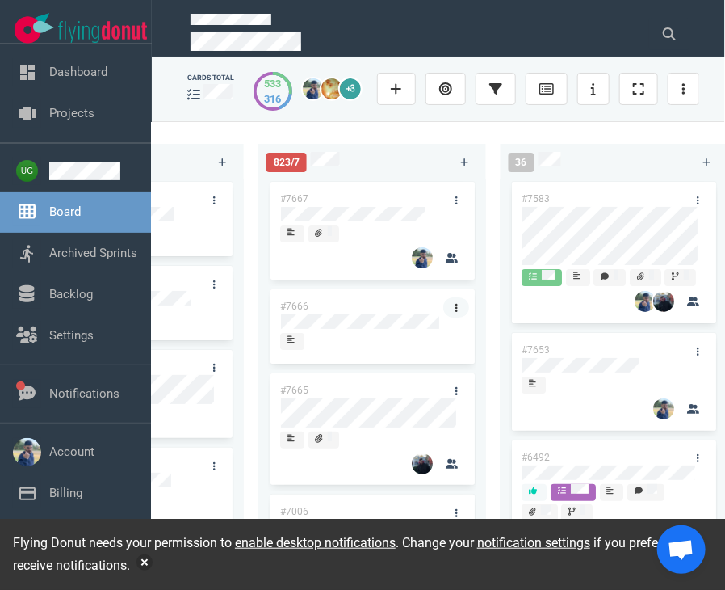
click at [449, 304] on link at bounding box center [456, 307] width 26 height 20
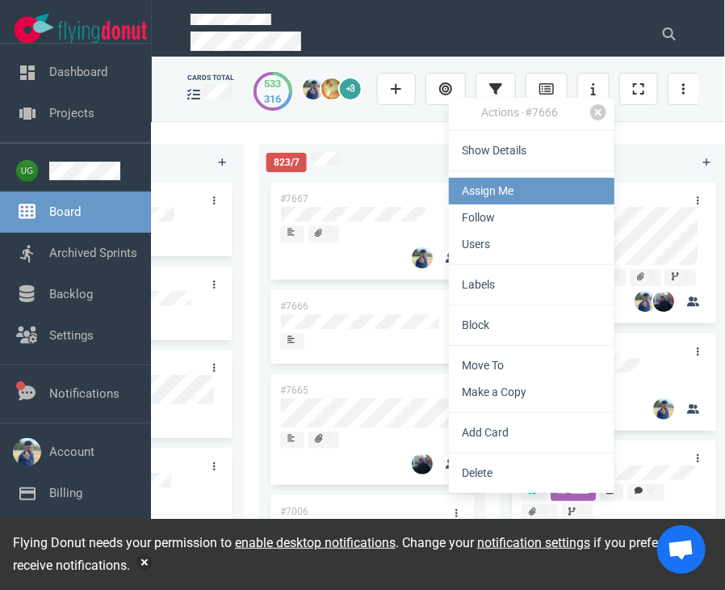
click at [486, 185] on link "Assign Me" at bounding box center [532, 191] width 166 height 27
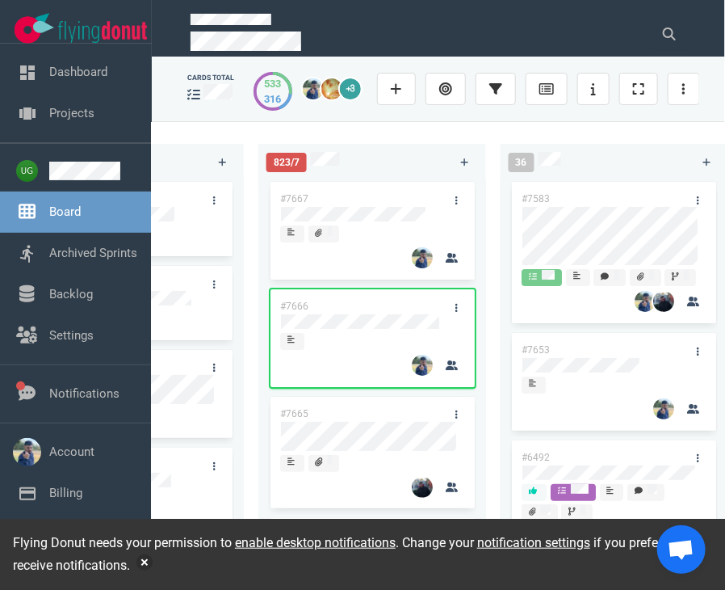
drag, startPoint x: 379, startPoint y: 309, endPoint x: 613, endPoint y: 197, distance: 259.4
click at [613, 197] on div "223 #7646 #7563 #1948 #1674 #1617 #1660 #362 #4673 51 #7633 #7625 #7602 #7598 #…" at bounding box center [439, 355] width 574 height 468
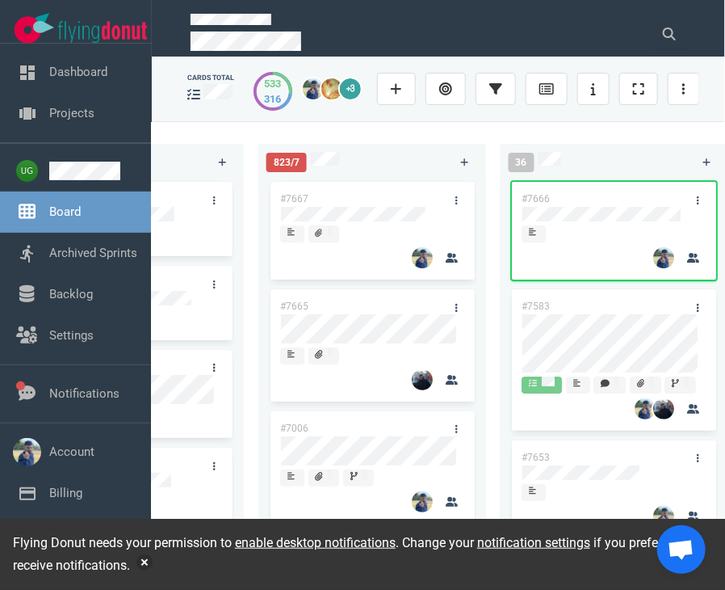
drag, startPoint x: 415, startPoint y: 195, endPoint x: 654, endPoint y: 191, distance: 239.1
click at [654, 191] on div "223 #7646 #7563 #1948 #1674 #1617 #1660 #362 #4673 51 #7633 #7625 #7602 #7598 #…" at bounding box center [439, 355] width 574 height 468
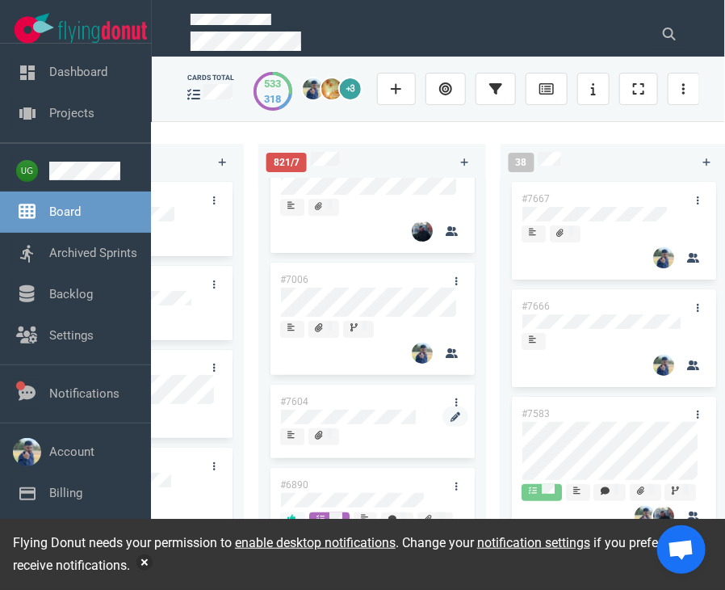
scroll to position [40, 0]
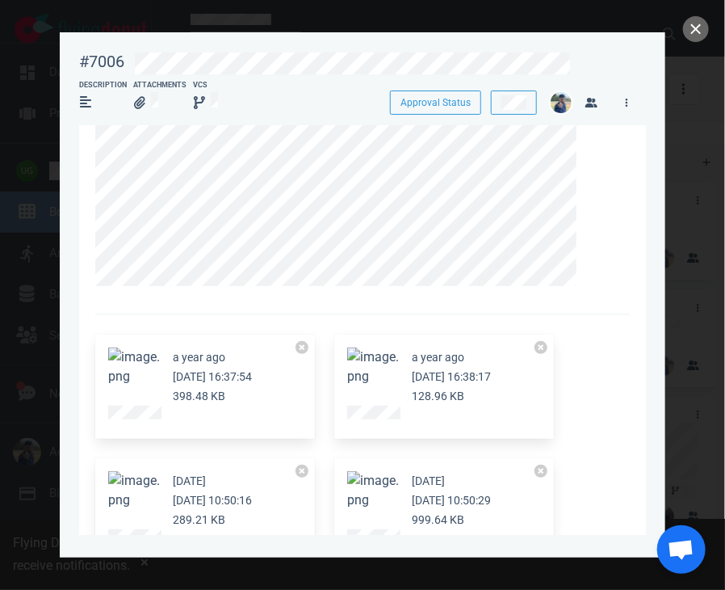
scroll to position [126, 0]
click at [503, 91] on button at bounding box center [514, 102] width 46 height 24
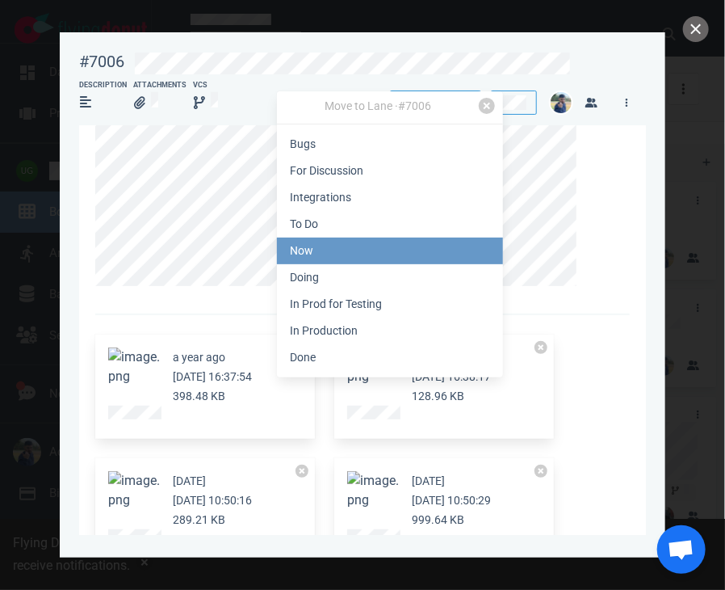
click at [357, 251] on link "Now" at bounding box center [390, 250] width 226 height 27
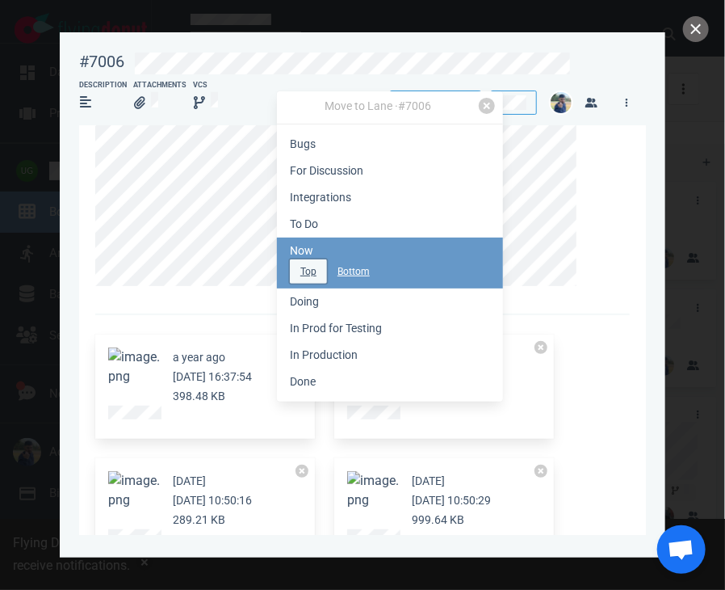
click at [316, 282] on button "Top" at bounding box center [308, 271] width 37 height 24
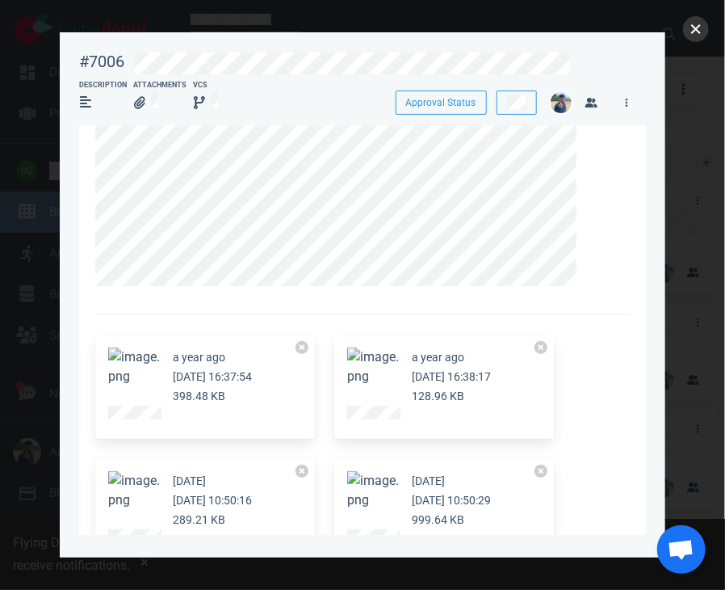
click at [692, 33] on button "close" at bounding box center [696, 29] width 26 height 26
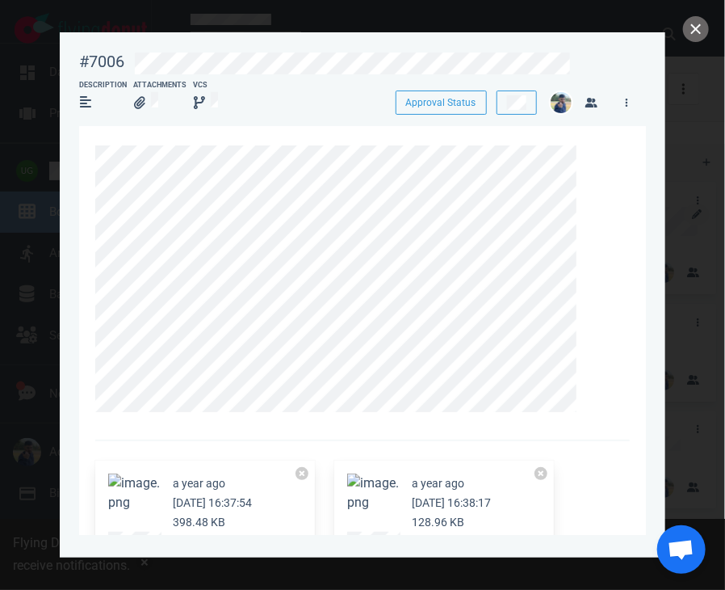
scroll to position [205, 0]
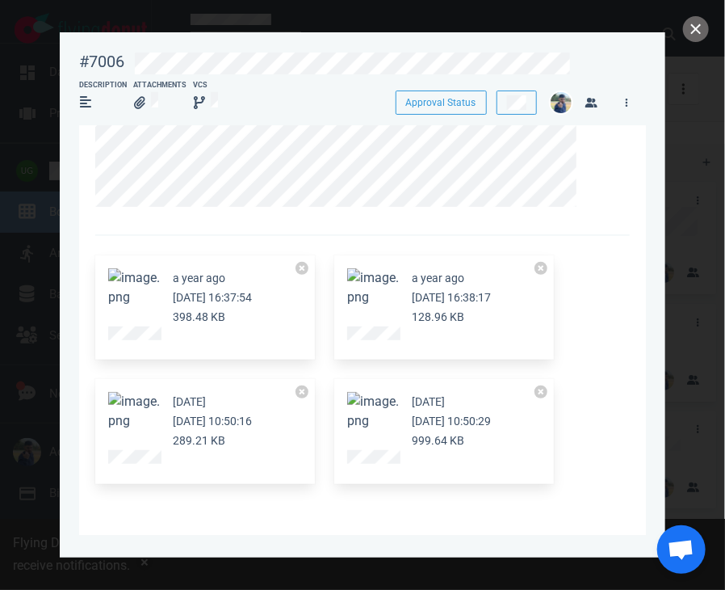
click at [360, 412] on button "Zoom image" at bounding box center [373, 411] width 52 height 39
click at [369, 297] on button "Zoom image" at bounding box center [373, 287] width 52 height 39
click at [140, 431] on button "Zoom image" at bounding box center [134, 411] width 52 height 39
click at [372, 305] on button "Zoom image" at bounding box center [373, 287] width 52 height 39
click at [372, 405] on button "Zoom image" at bounding box center [373, 411] width 52 height 39
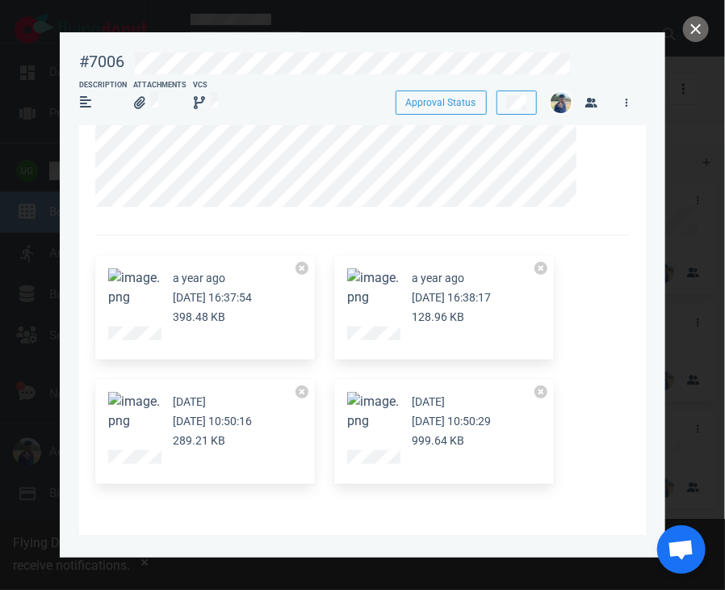
click at [142, 289] on button "Zoom image" at bounding box center [134, 287] width 52 height 39
click at [366, 422] on button "Zoom image" at bounding box center [373, 411] width 52 height 39
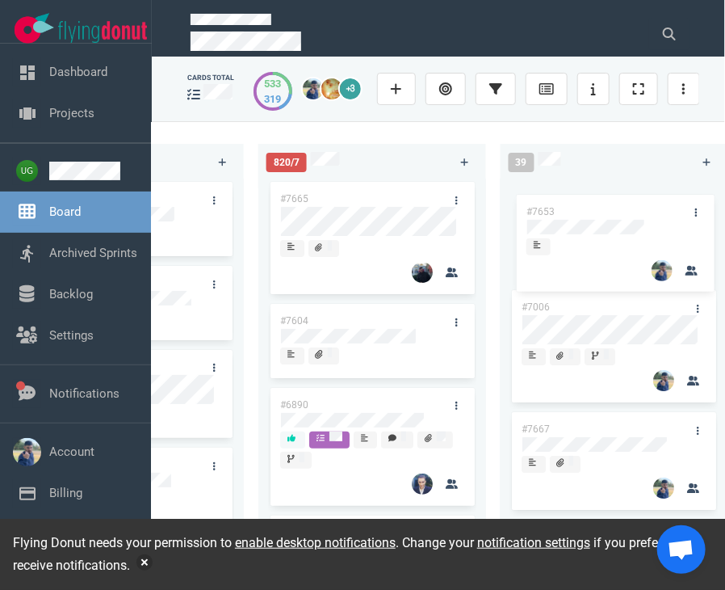
drag, startPoint x: 616, startPoint y: 458, endPoint x: 621, endPoint y: 210, distance: 248.0
click at [621, 210] on div "#7006 #7667 #7666 #7583 #7653 #6492 #7662 #7664 #3249 #7663 #7660 #7596 #7657 #…" at bounding box center [615, 367] width 208 height 376
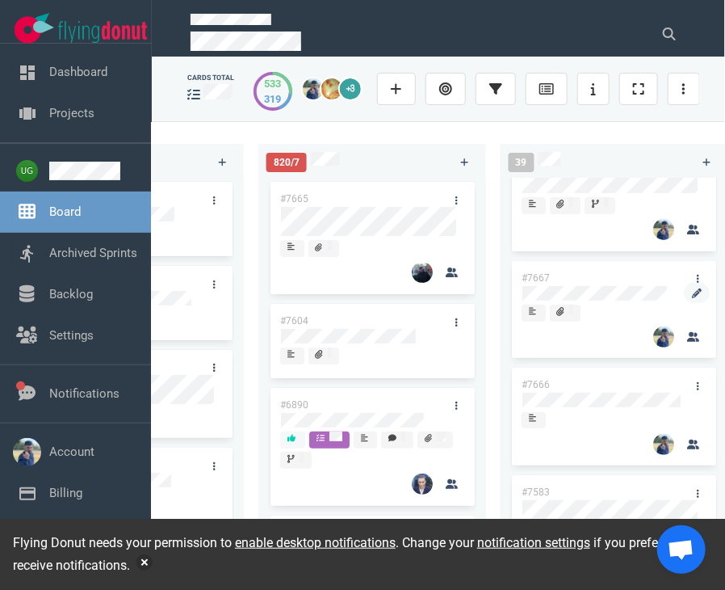
scroll to position [151, 0]
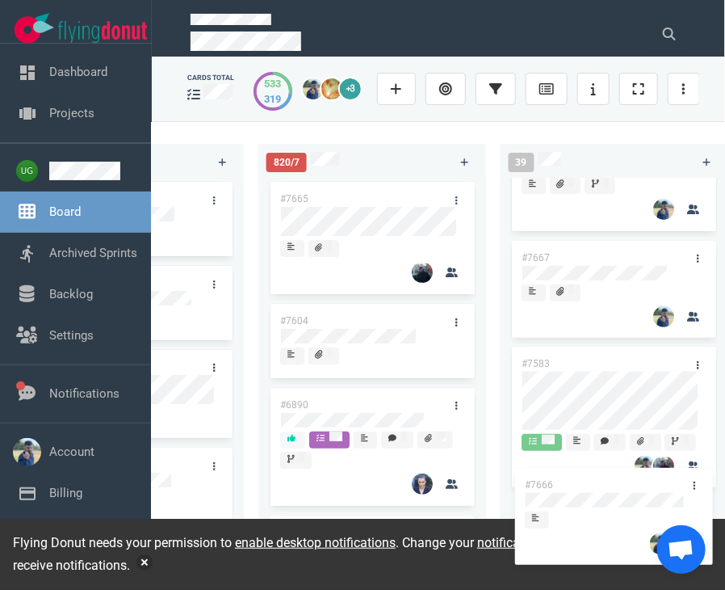
drag, startPoint x: 630, startPoint y: 385, endPoint x: 633, endPoint y: 479, distance: 93.8
click at [633, 385] on div "#7653 #7006 #7667 #7666 #7583 #6492 #7662 #7664 #3249 #7663 #7660 #7596 #7657 #…" at bounding box center [615, 196] width 208 height 376
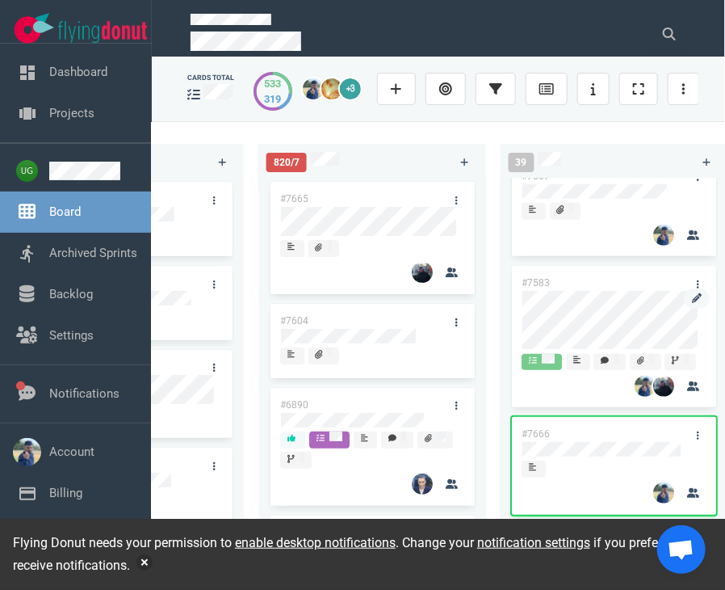
scroll to position [278, 0]
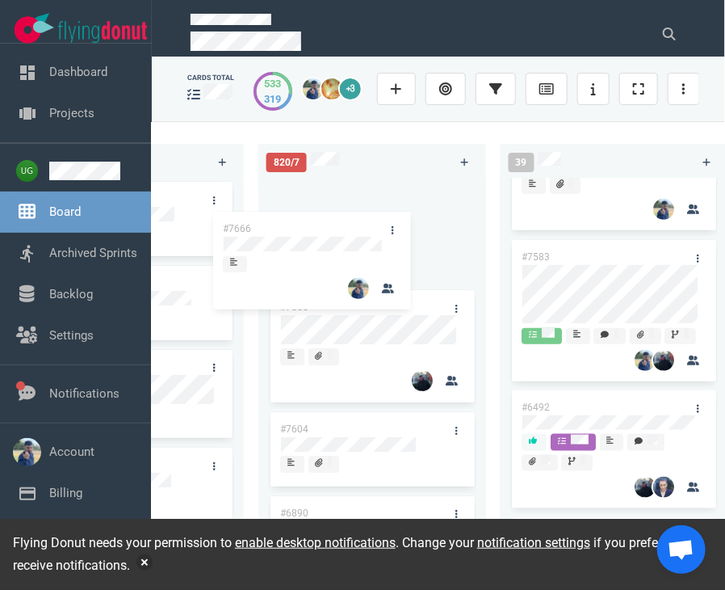
drag, startPoint x: 622, startPoint y: 440, endPoint x: 384, endPoint y: 202, distance: 337.0
click at [384, 202] on div "223 #7646 #7563 #1948 #1674 #1617 #1660 #362 #4673 51 #7633 #7625 #7602 #7598 #…" at bounding box center [439, 355] width 574 height 468
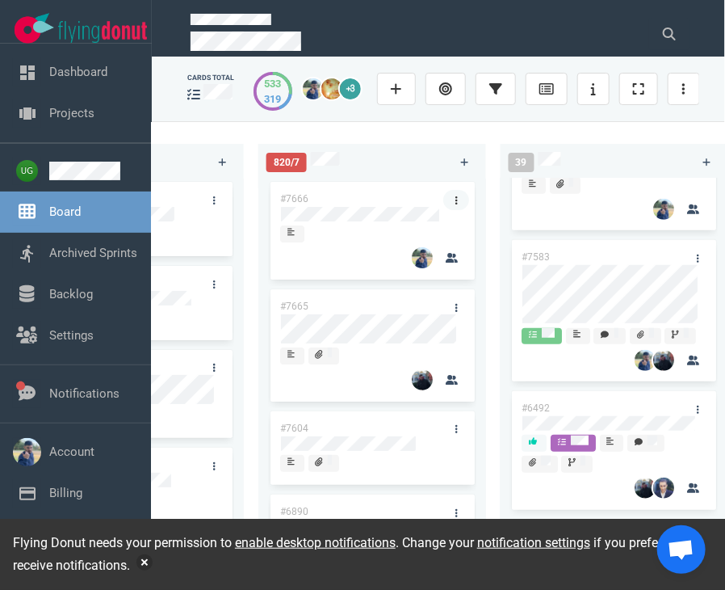
click at [451, 204] on link at bounding box center [456, 200] width 26 height 20
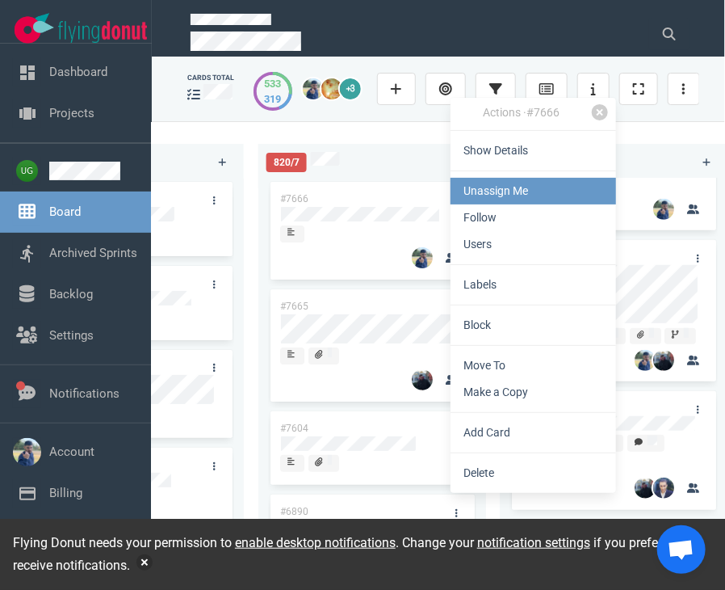
click at [503, 194] on link "Unassign Me" at bounding box center [534, 191] width 166 height 27
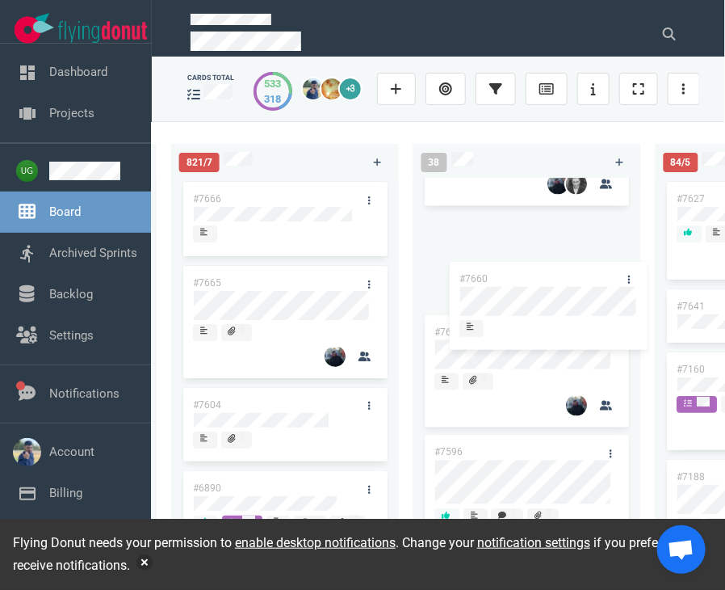
scroll to position [0, 742]
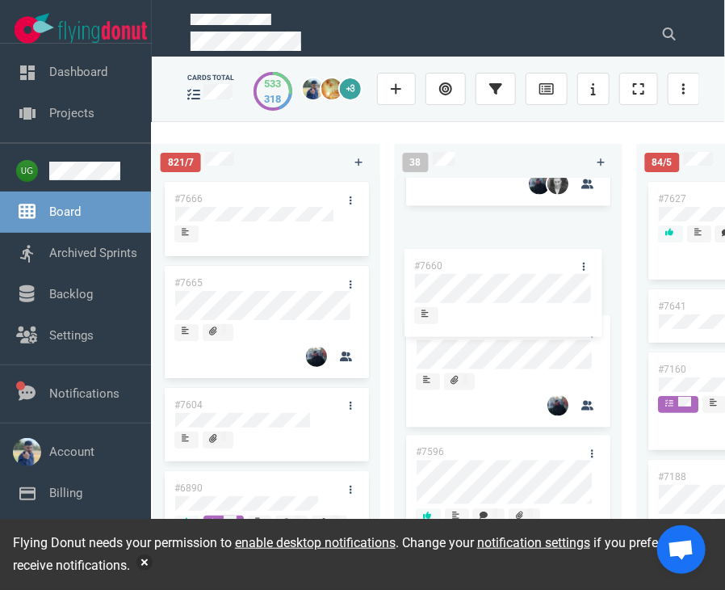
drag, startPoint x: 652, startPoint y: 435, endPoint x: 546, endPoint y: 313, distance: 160.9
click at [546, 313] on div "#7653 #7006 #7667 #7583 #6492 #7662 #7664 #3249 #7663 #7660 #7596 #7657 #7214 #…" at bounding box center [509, 370] width 228 height 383
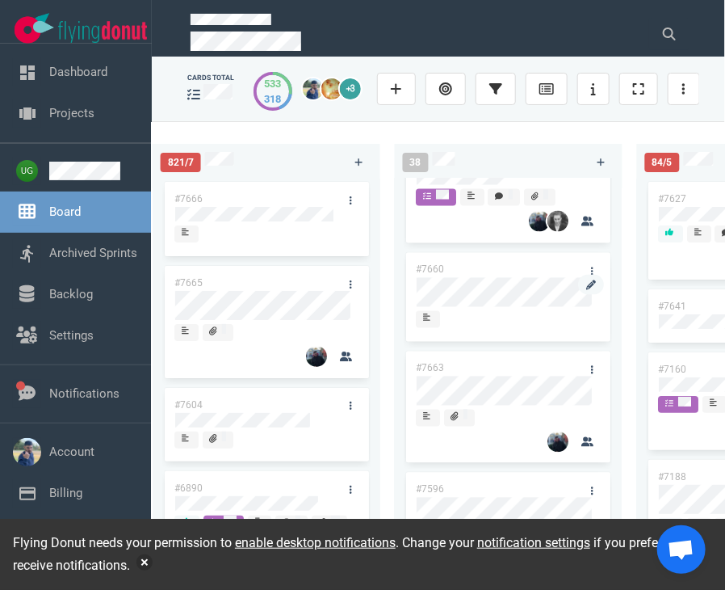
scroll to position [866, 0]
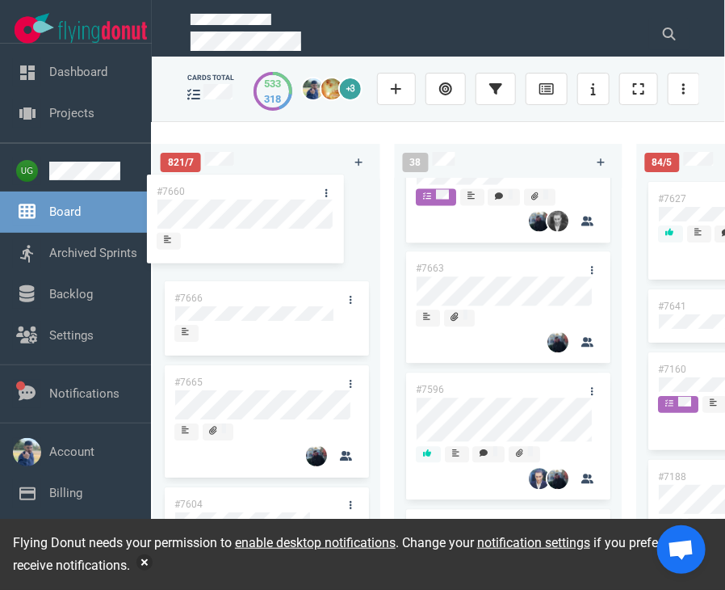
drag, startPoint x: 548, startPoint y: 301, endPoint x: 290, endPoint y: 193, distance: 279.5
click at [290, 193] on div "223 #7646 #7563 #1948 #1674 #1617 #1660 #362 #4673 51 #7633 #7625 #7602 #7598 #…" at bounding box center [439, 355] width 574 height 468
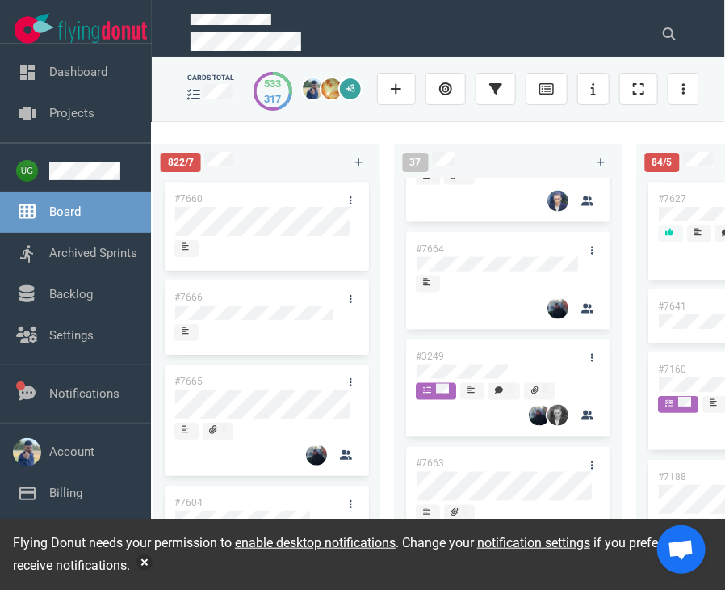
scroll to position [672, 0]
click at [616, 291] on div "#7653 #7006 #7667 #7583 #6492 #7662 #7664 #3249 #7663 #7596 #7657 #7214 #7643 #…" at bounding box center [509, 370] width 228 height 383
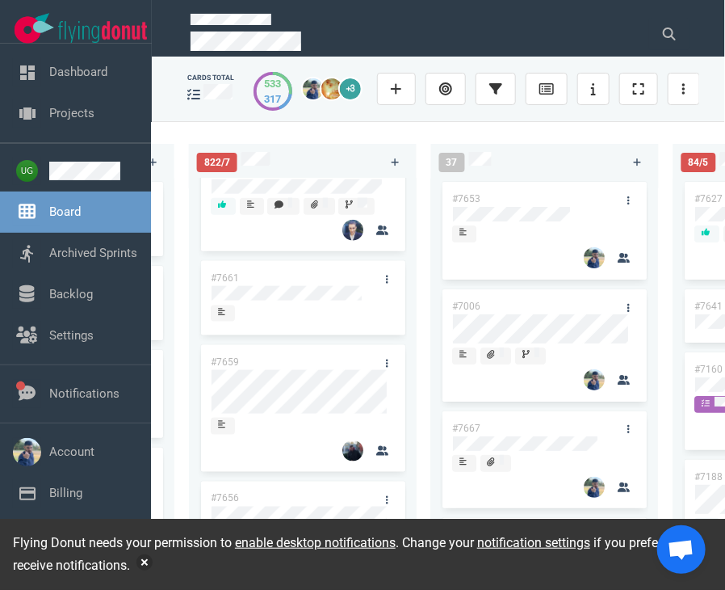
scroll to position [606, 0]
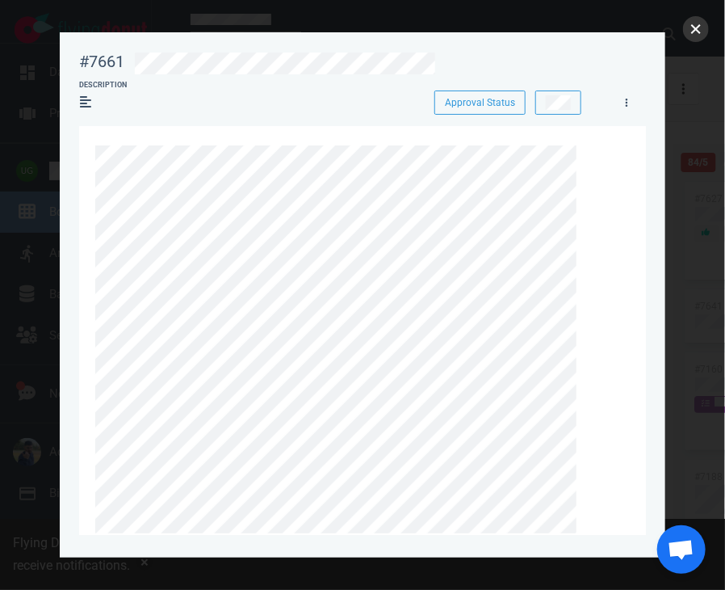
click at [701, 23] on button "close" at bounding box center [696, 29] width 26 height 26
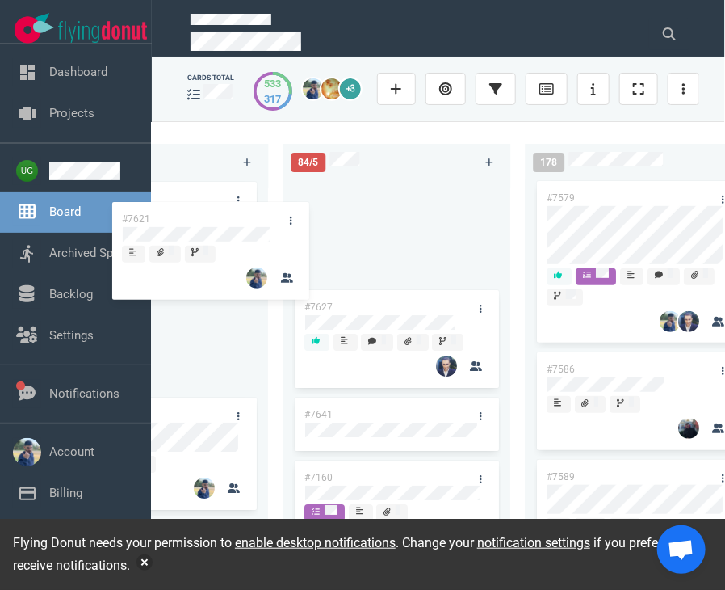
scroll to position [0, 961]
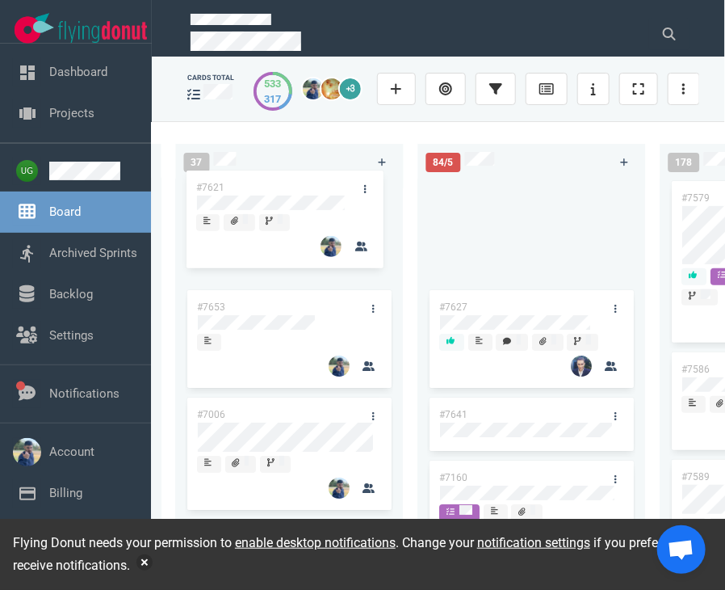
drag, startPoint x: 435, startPoint y: 200, endPoint x: 307, endPoint y: 185, distance: 128.5
click at [307, 185] on div "223 #7646 #7563 #1948 #1674 #1617 #1660 #362 #4673 51 #7633 #7625 #7602 #7598 #…" at bounding box center [439, 355] width 574 height 468
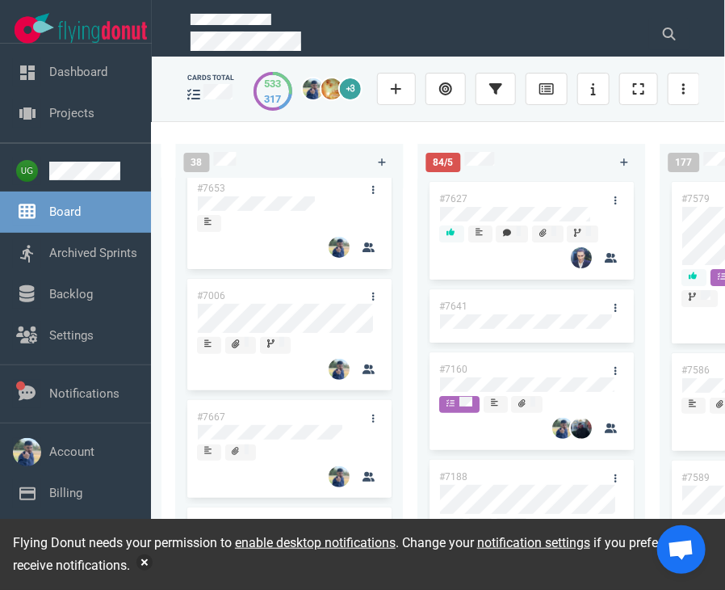
scroll to position [32, 0]
